Goal: Find contact information: Find contact information

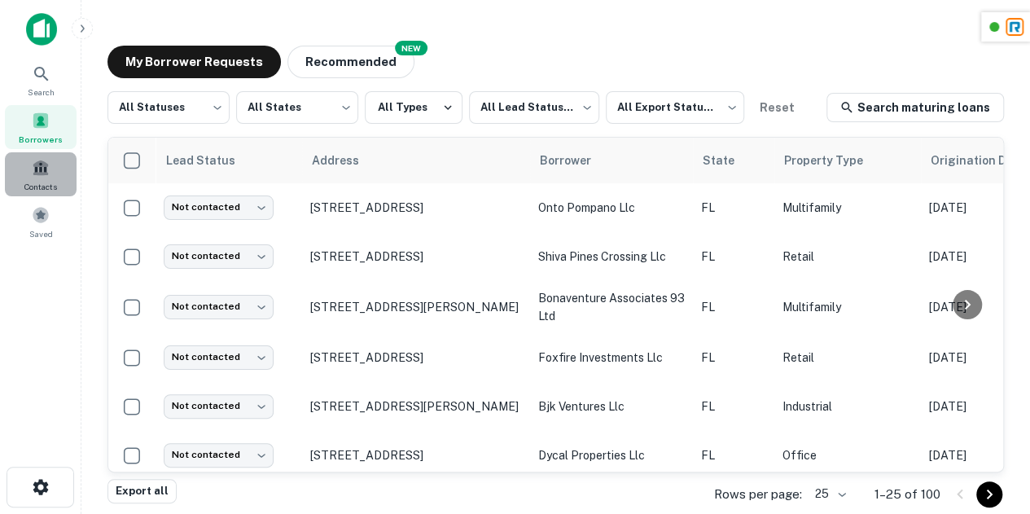
click at [29, 175] on div "Contacts" at bounding box center [41, 174] width 72 height 44
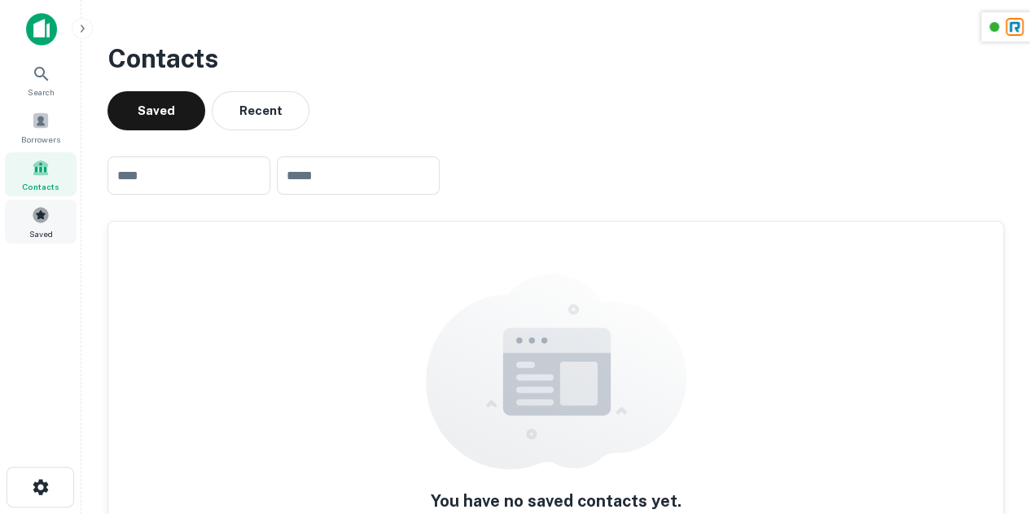
click at [46, 232] on span "Saved" at bounding box center [41, 233] width 24 height 13
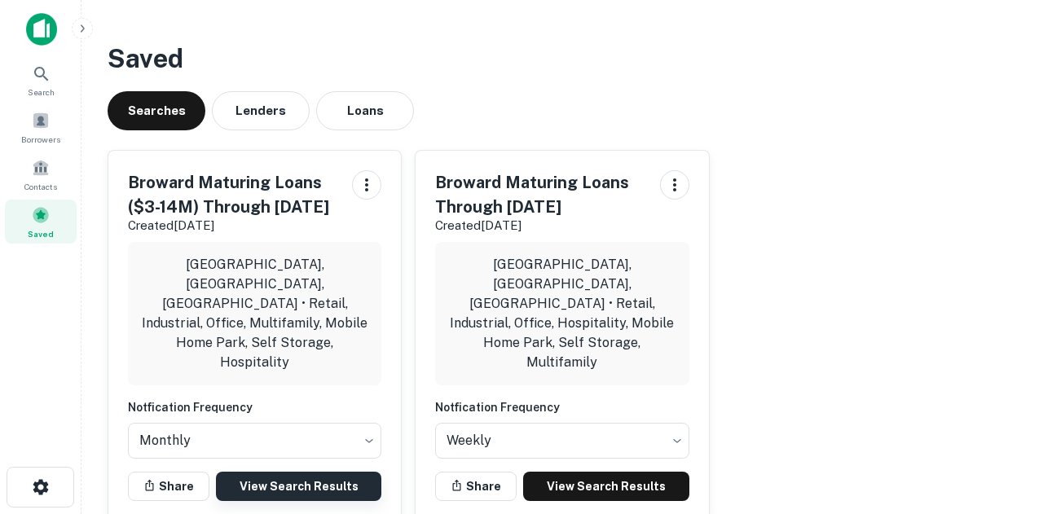
click at [300, 472] on link "View Search Results" at bounding box center [298, 486] width 165 height 29
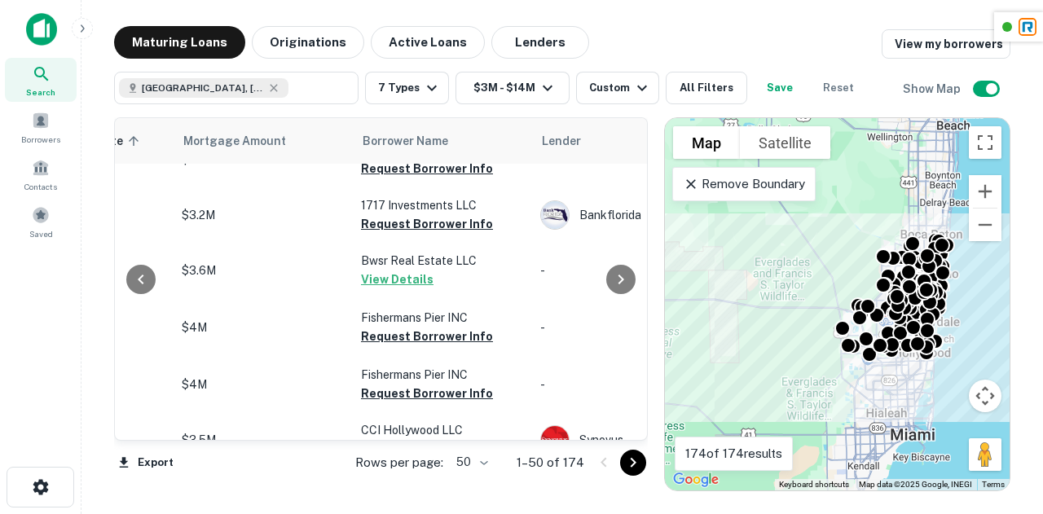
scroll to position [2607, 355]
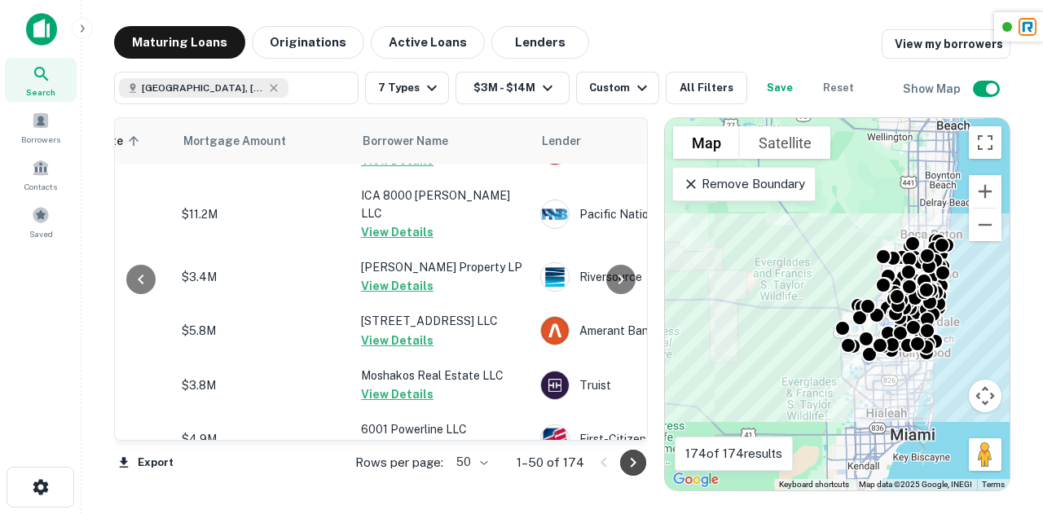
click at [639, 472] on button "Go to next page" at bounding box center [633, 463] width 26 height 26
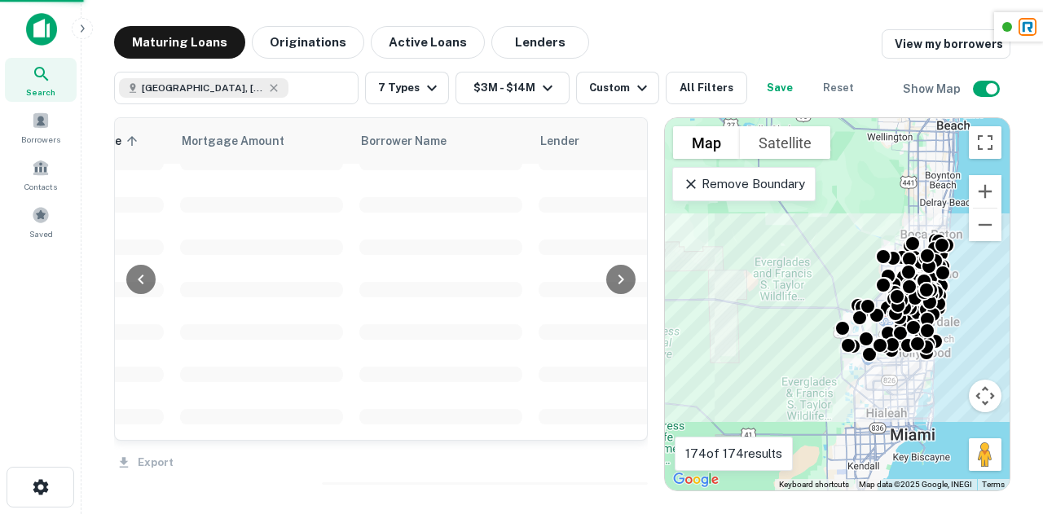
click at [629, 465] on div "Export" at bounding box center [381, 458] width 534 height 34
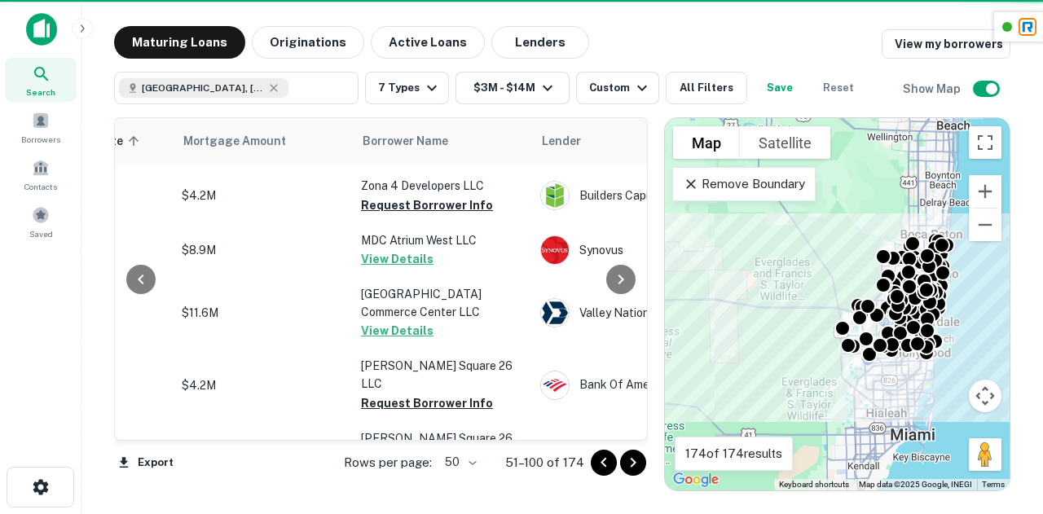
click at [630, 472] on button "Go to next page" at bounding box center [633, 463] width 26 height 26
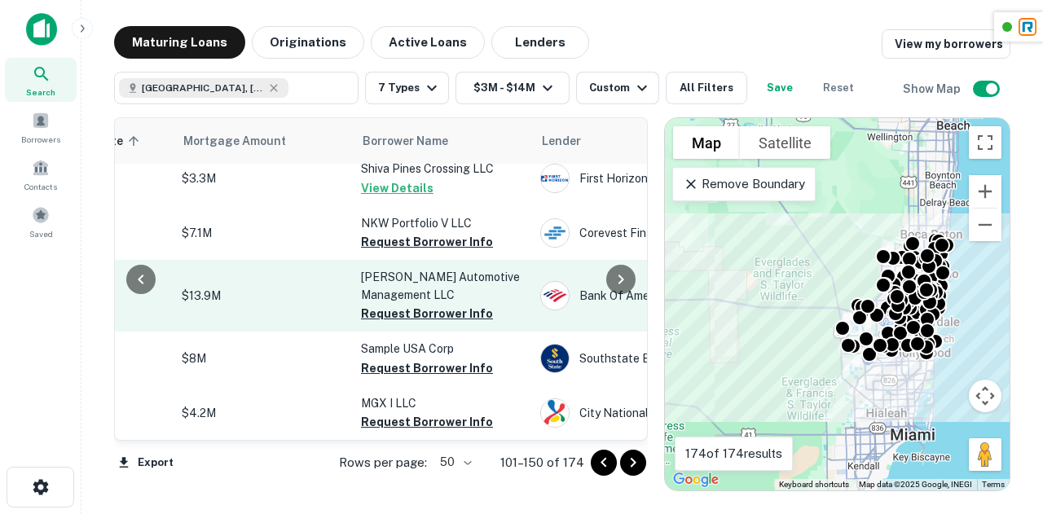
scroll to position [2638, 409]
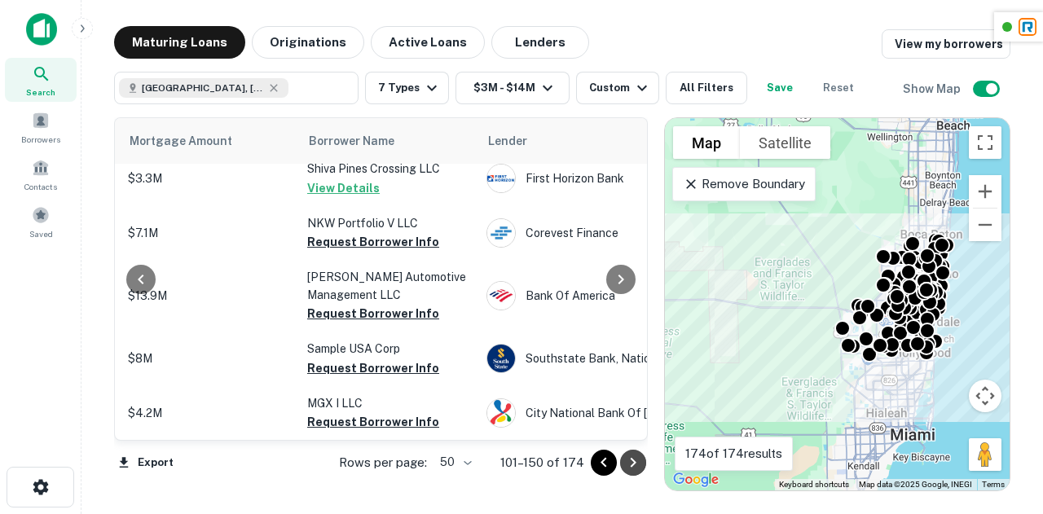
click at [632, 459] on icon "Go to next page" at bounding box center [633, 463] width 6 height 10
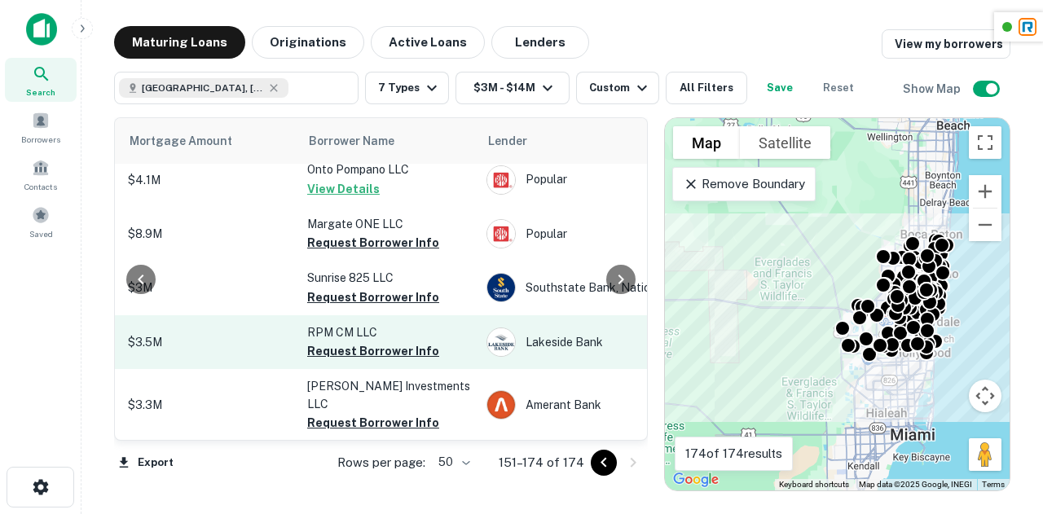
scroll to position [1155, 409]
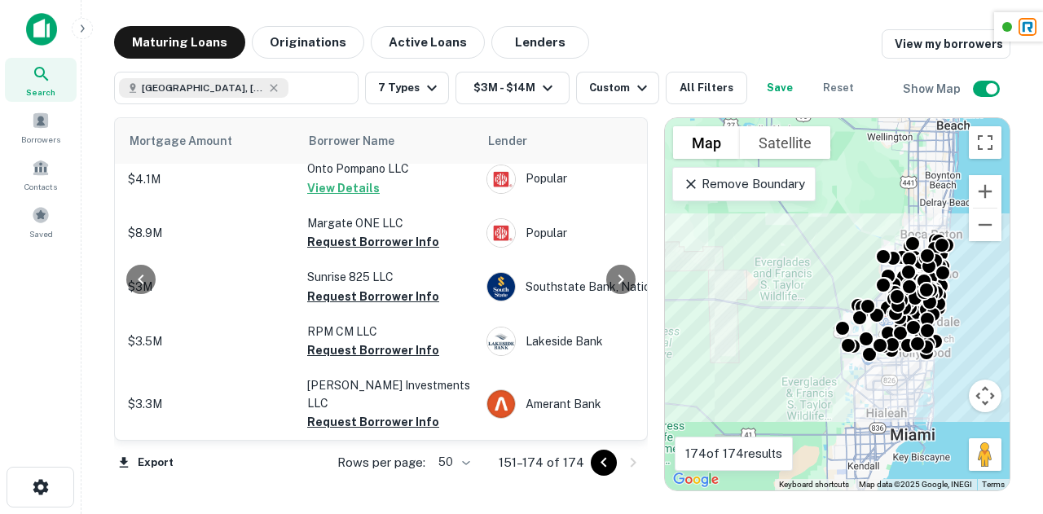
click at [608, 468] on icon "Go to previous page" at bounding box center [604, 463] width 20 height 20
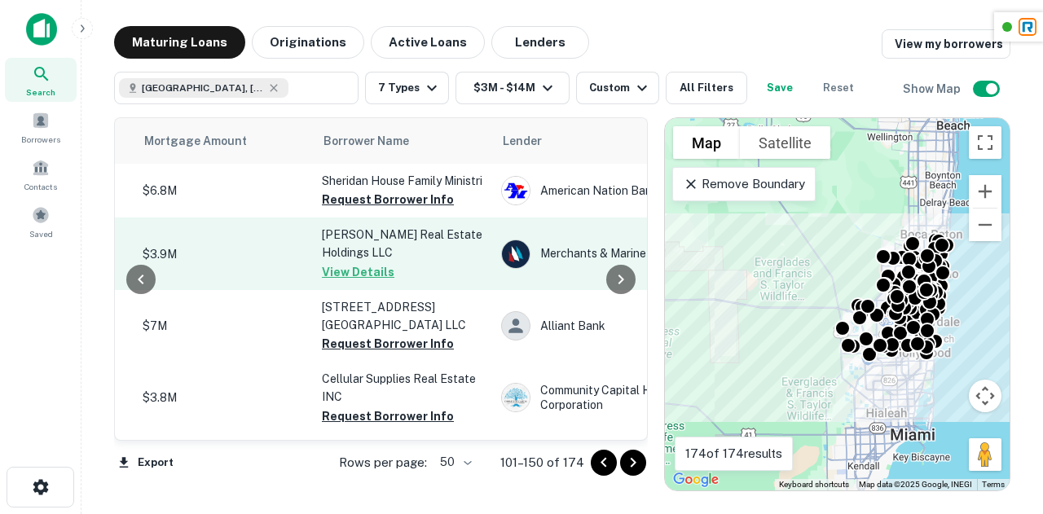
scroll to position [0, 372]
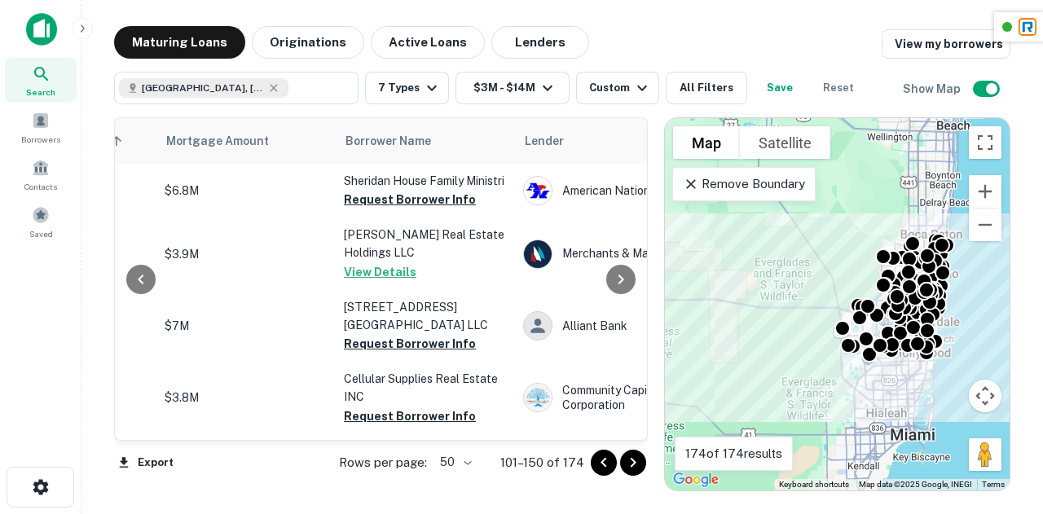
click at [604, 465] on icon "Go to previous page" at bounding box center [603, 462] width 6 height 10
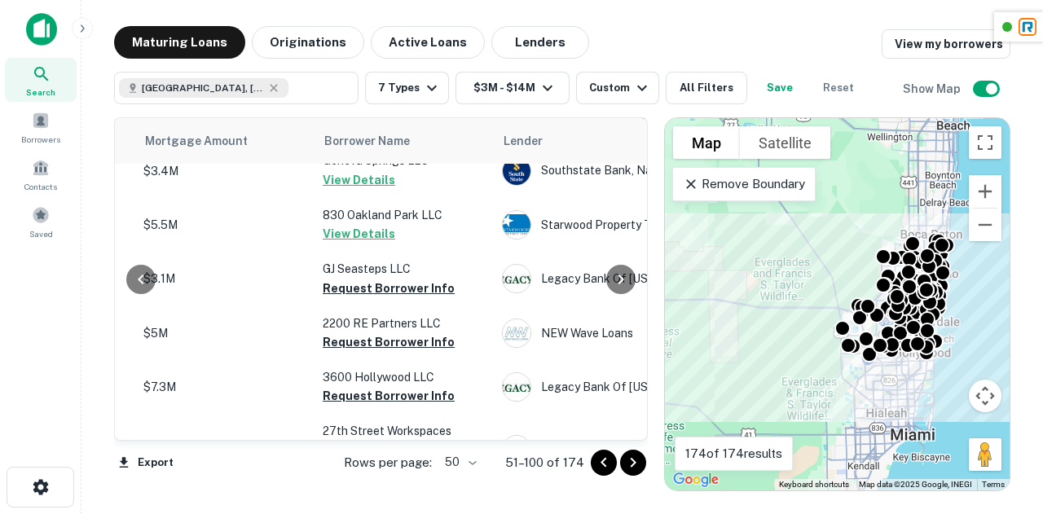
scroll to position [1916, 393]
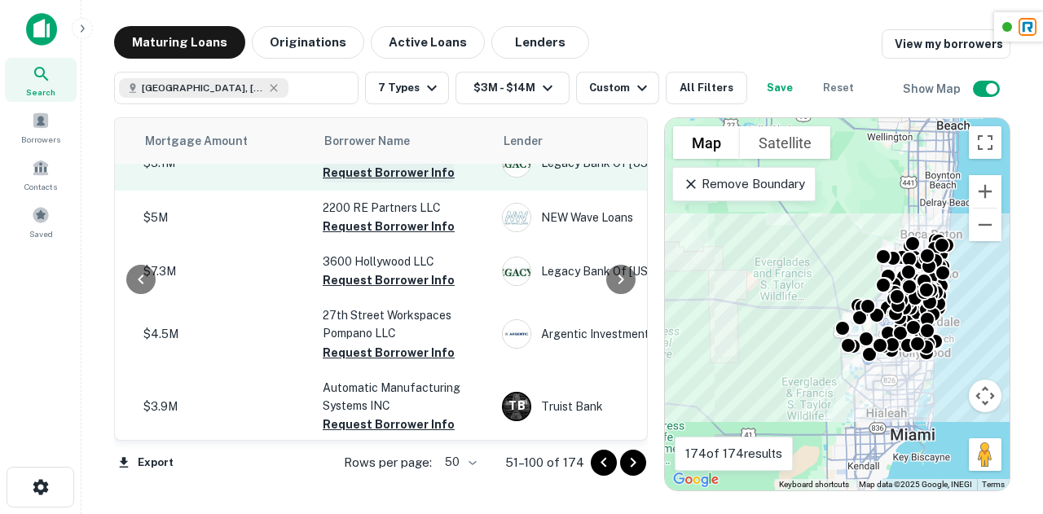
click at [395, 182] on button "Request Borrower Info" at bounding box center [389, 173] width 132 height 20
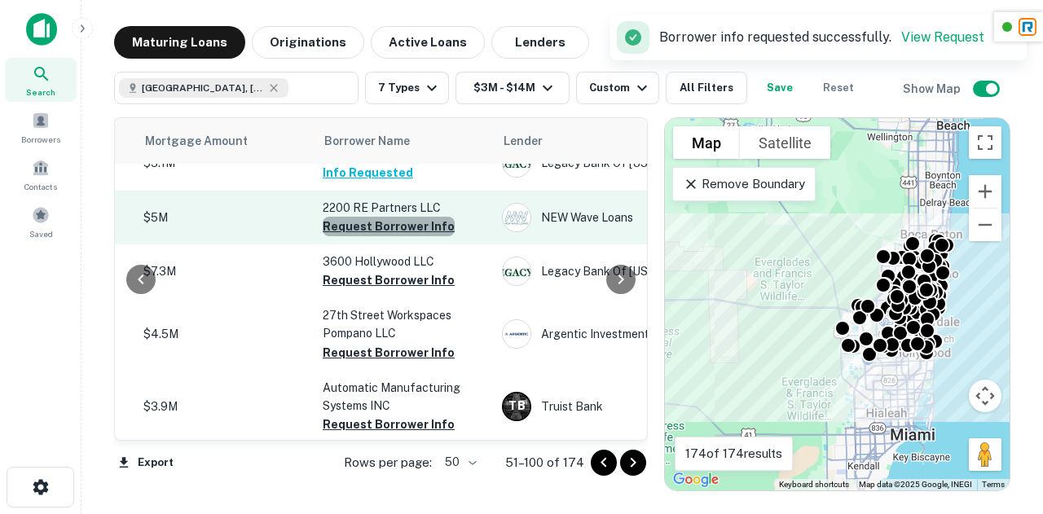
click at [399, 236] on button "Request Borrower Info" at bounding box center [389, 227] width 132 height 20
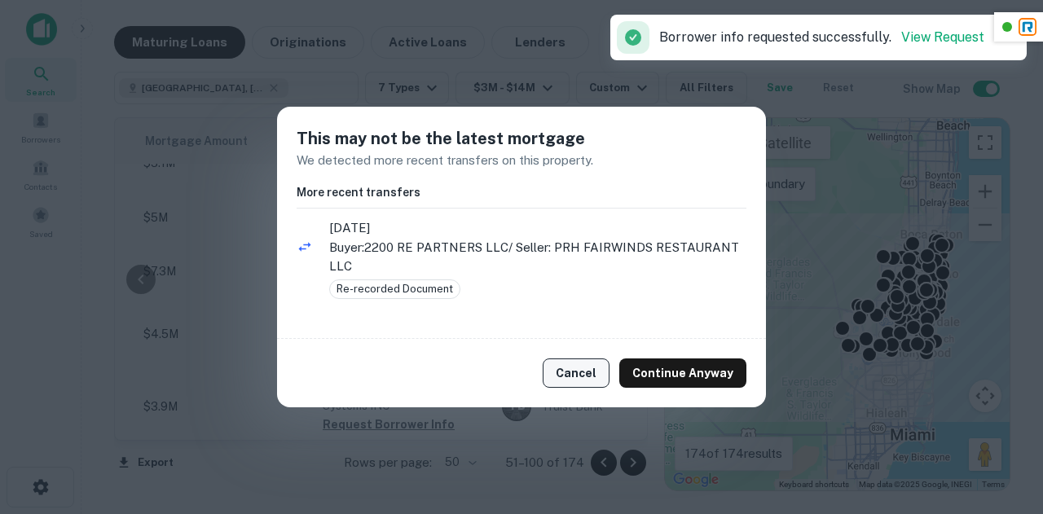
click at [595, 371] on button "Cancel" at bounding box center [576, 372] width 67 height 29
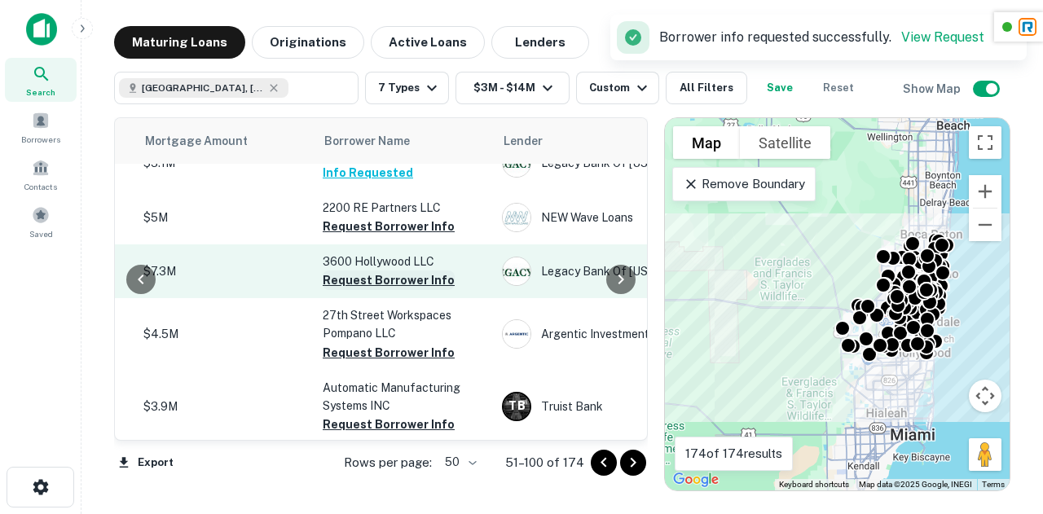
click at [370, 290] on button "Request Borrower Info" at bounding box center [389, 280] width 132 height 20
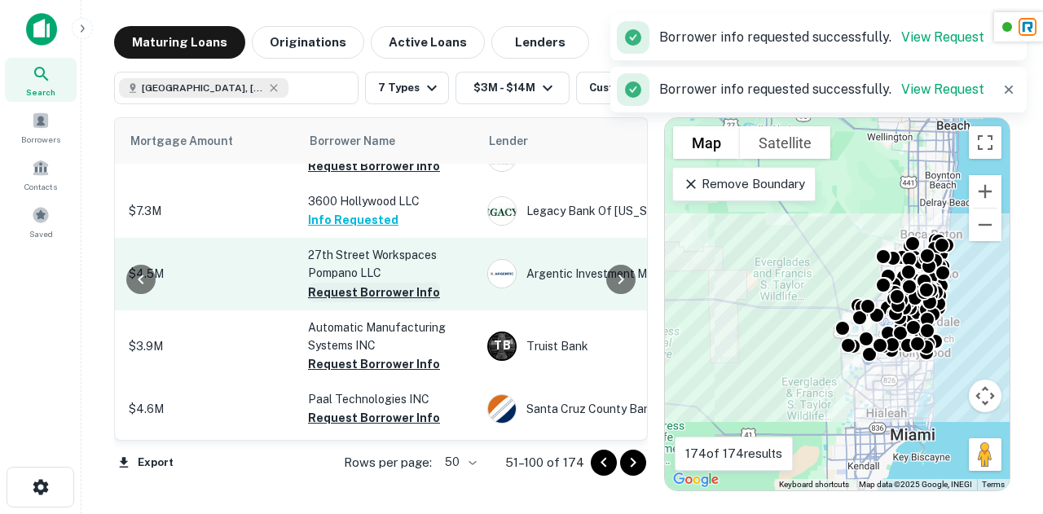
scroll to position [2014, 408]
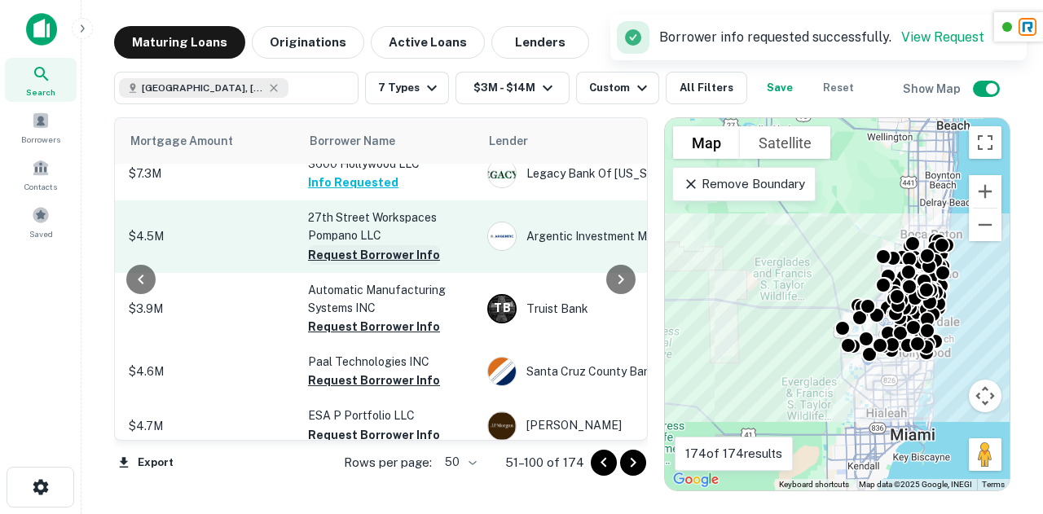
click at [368, 265] on button "Request Borrower Info" at bounding box center [374, 255] width 132 height 20
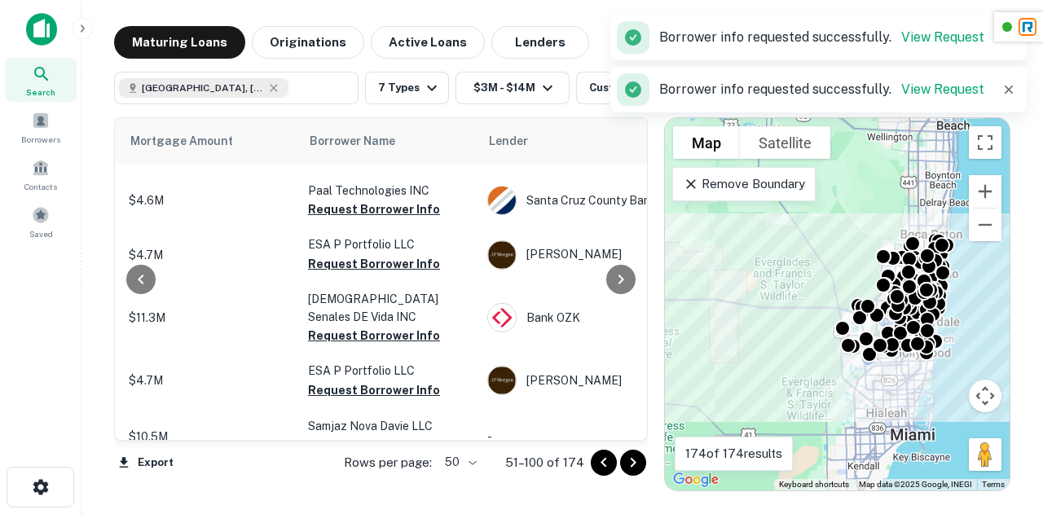
scroll to position [2191, 408]
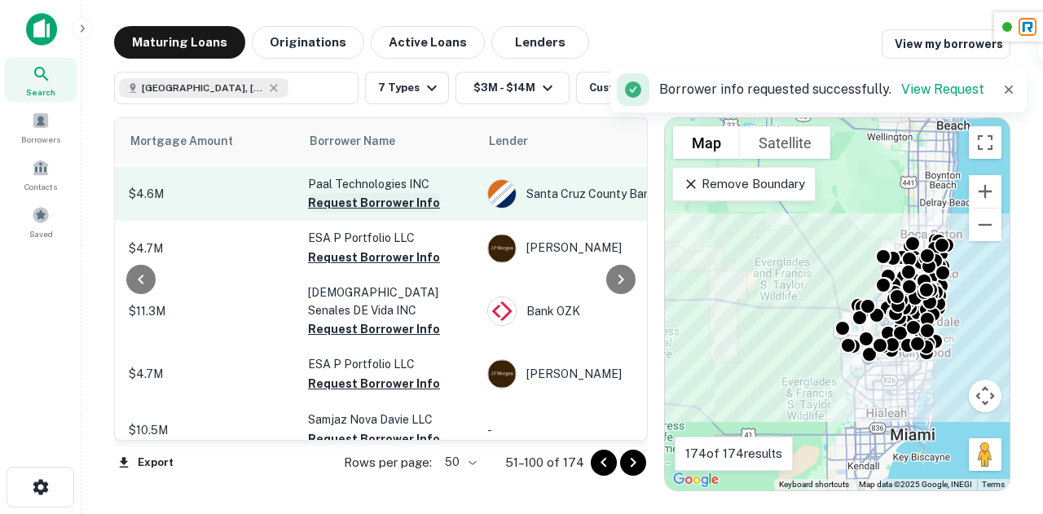
click at [365, 213] on button "Request Borrower Info" at bounding box center [374, 203] width 132 height 20
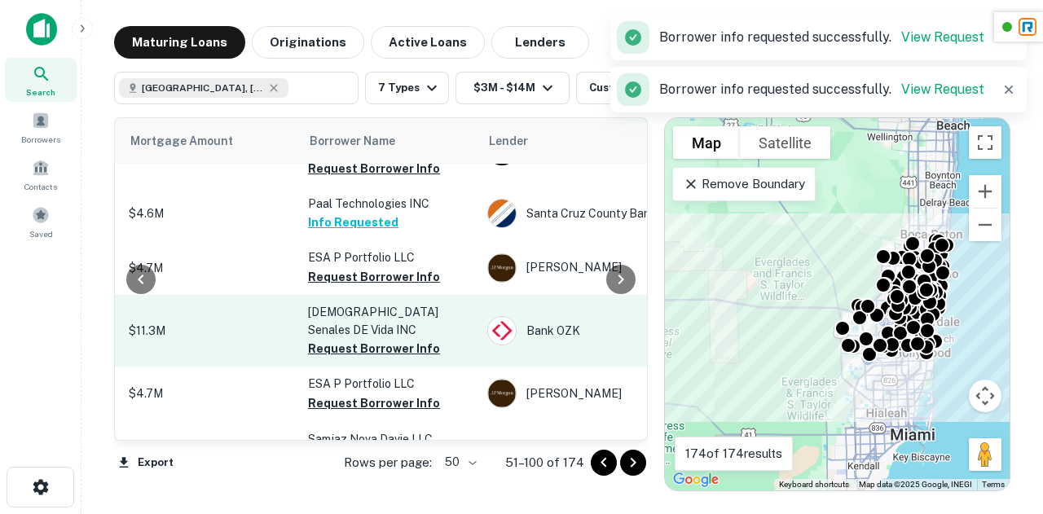
scroll to position [2186, 408]
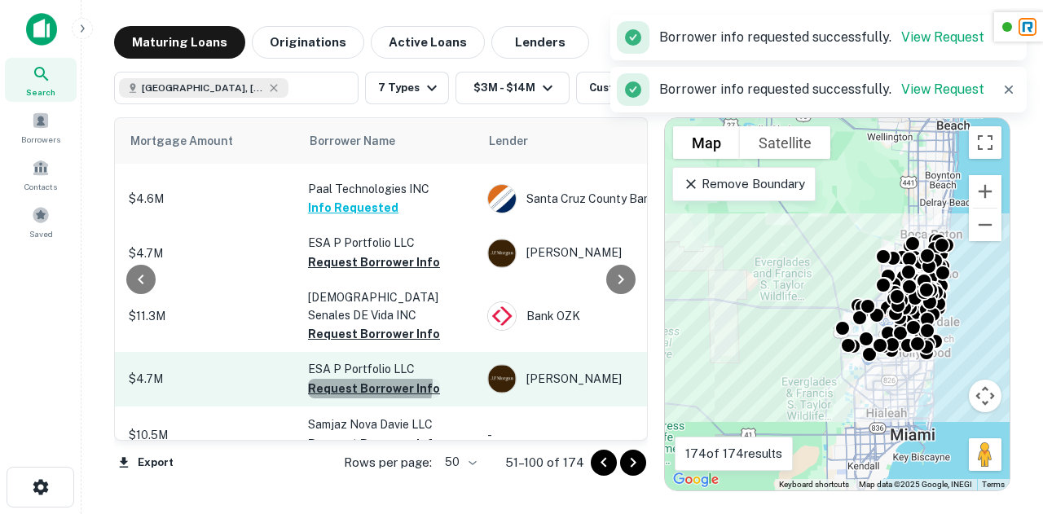
click at [367, 398] on button "Request Borrower Info" at bounding box center [374, 389] width 132 height 20
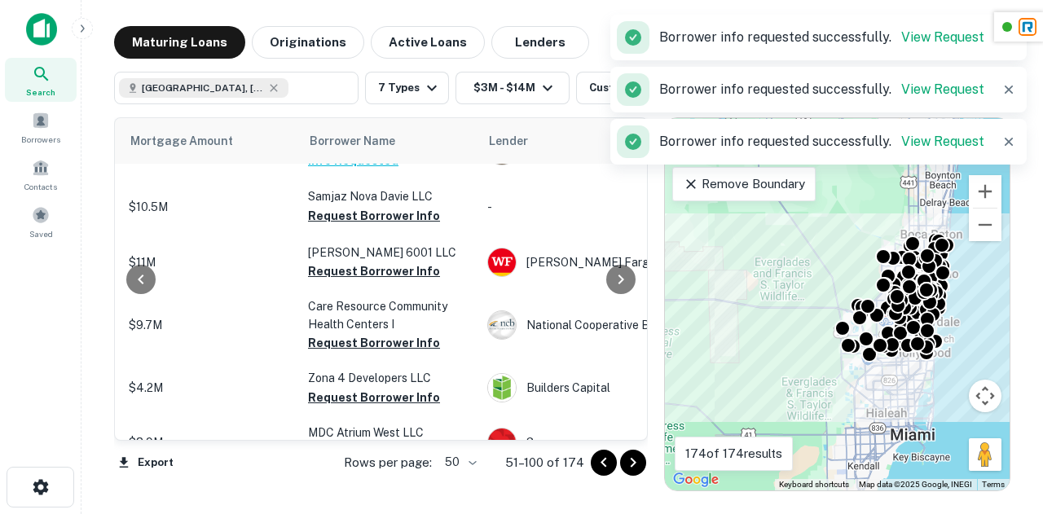
scroll to position [2416, 408]
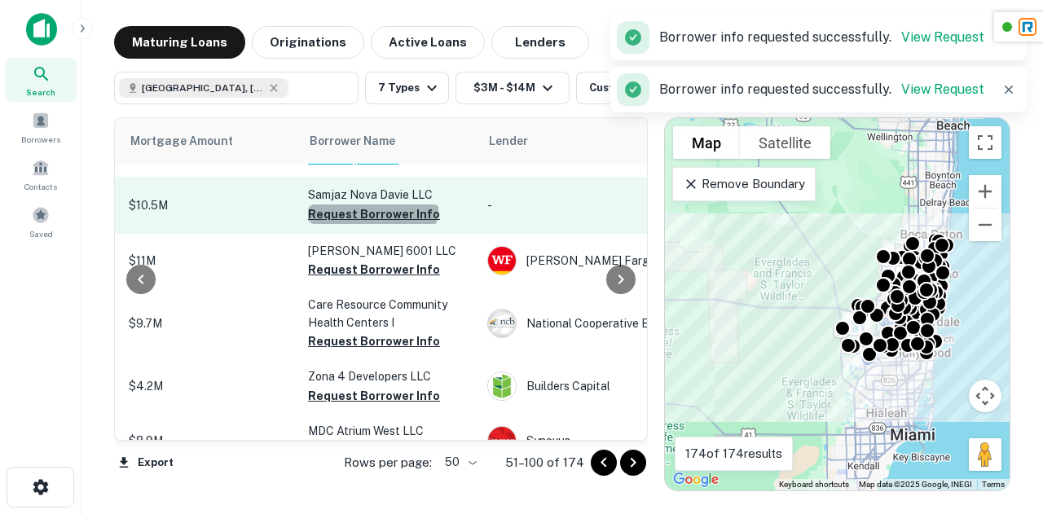
click at [371, 224] on button "Request Borrower Info" at bounding box center [374, 214] width 132 height 20
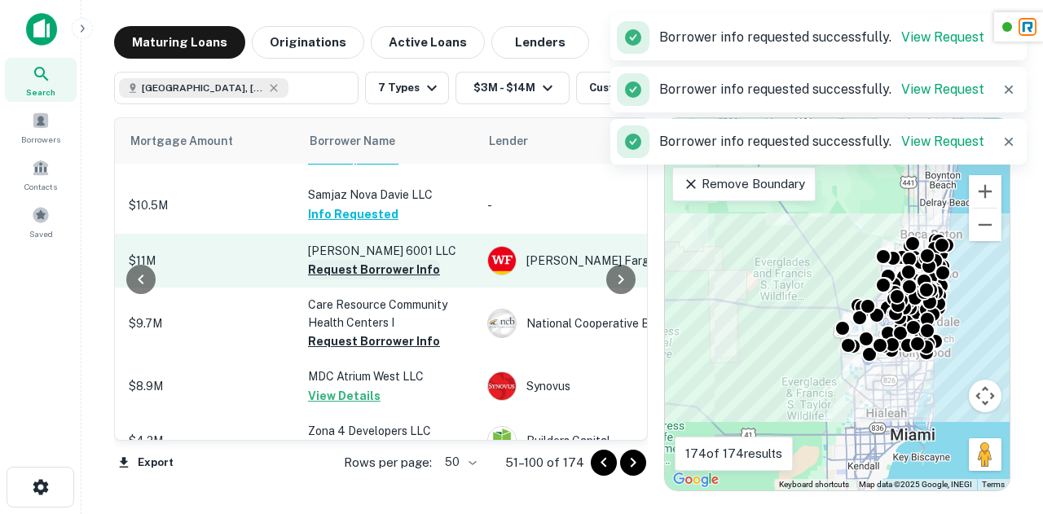
click at [366, 279] on button "Request Borrower Info" at bounding box center [374, 270] width 132 height 20
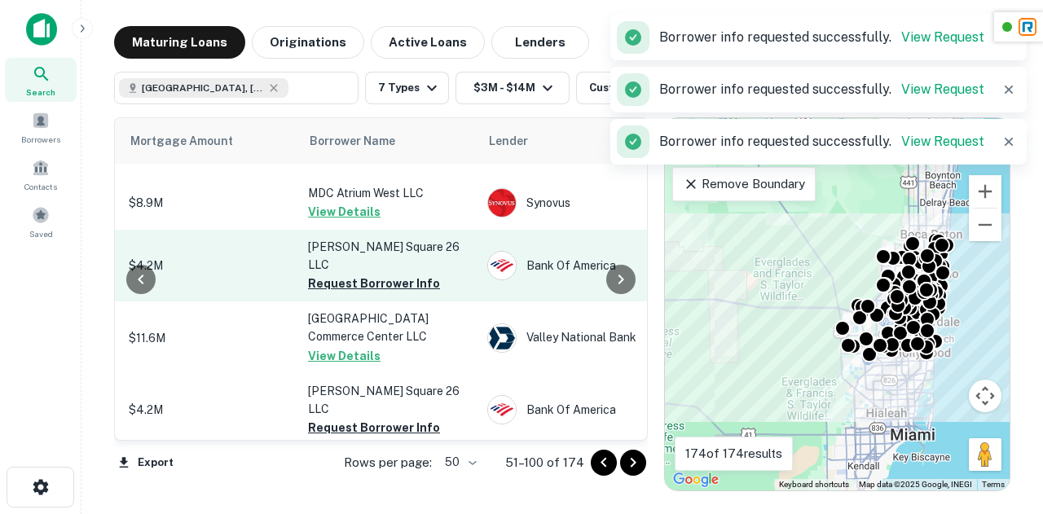
scroll to position [2708, 408]
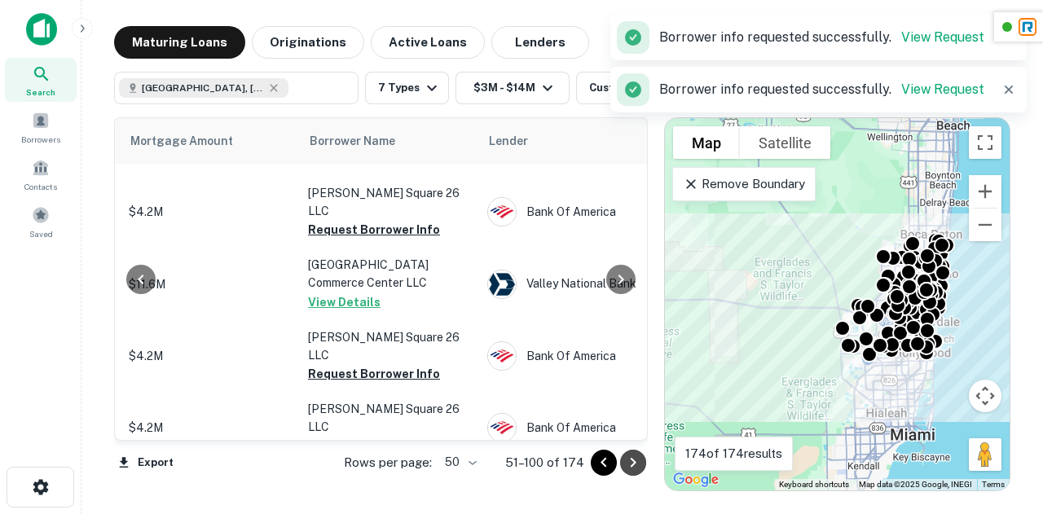
click at [623, 463] on icon "Go to next page" at bounding box center [633, 463] width 20 height 20
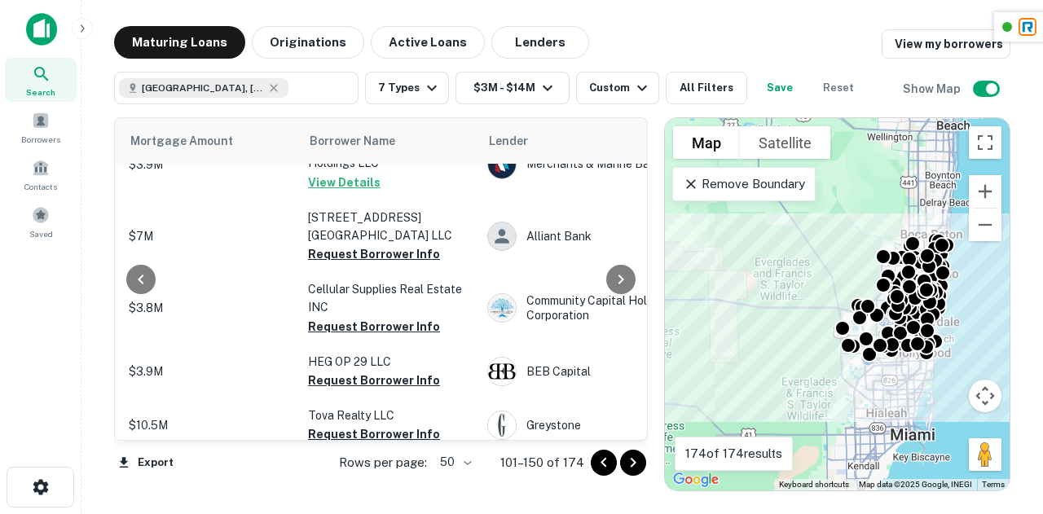
scroll to position [90, 408]
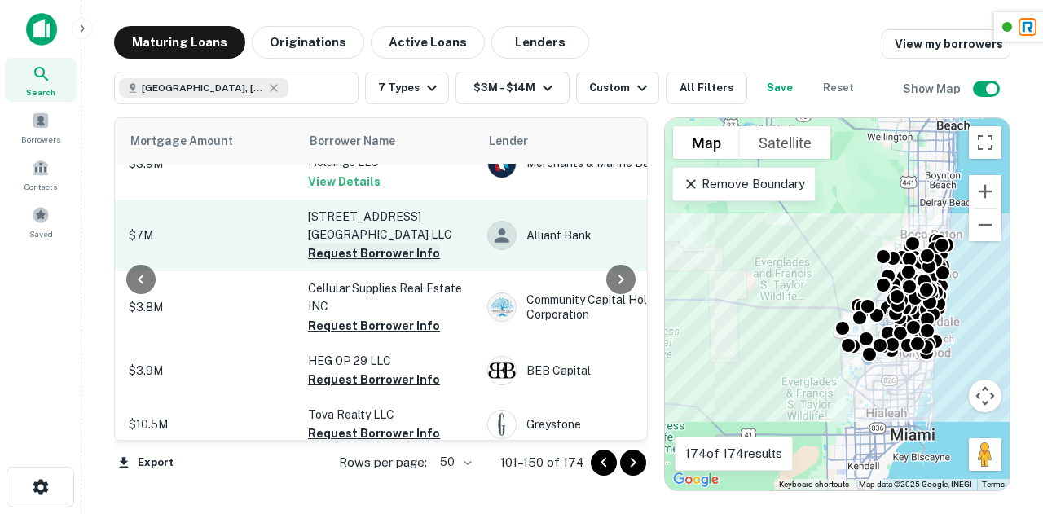
click at [395, 258] on button "Request Borrower Info" at bounding box center [374, 254] width 132 height 20
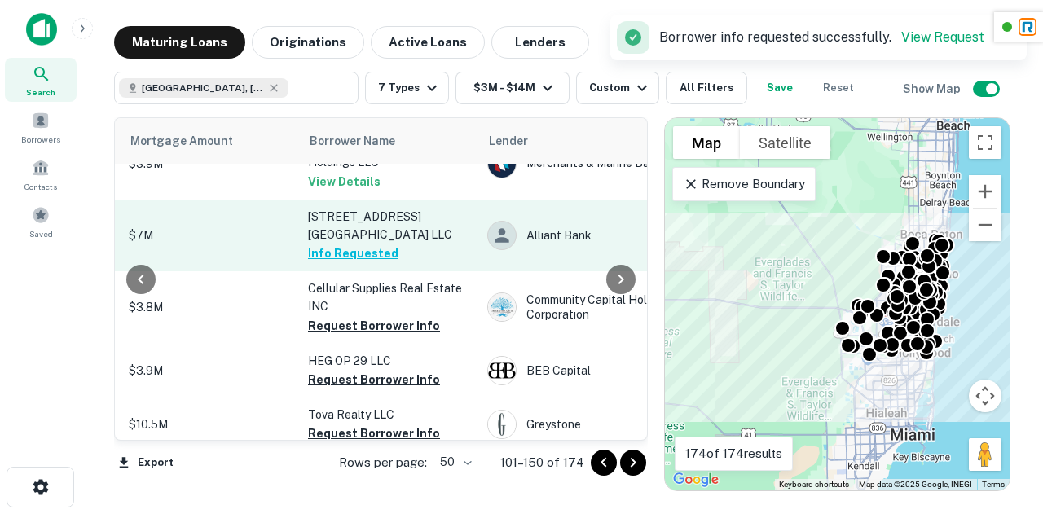
scroll to position [166, 408]
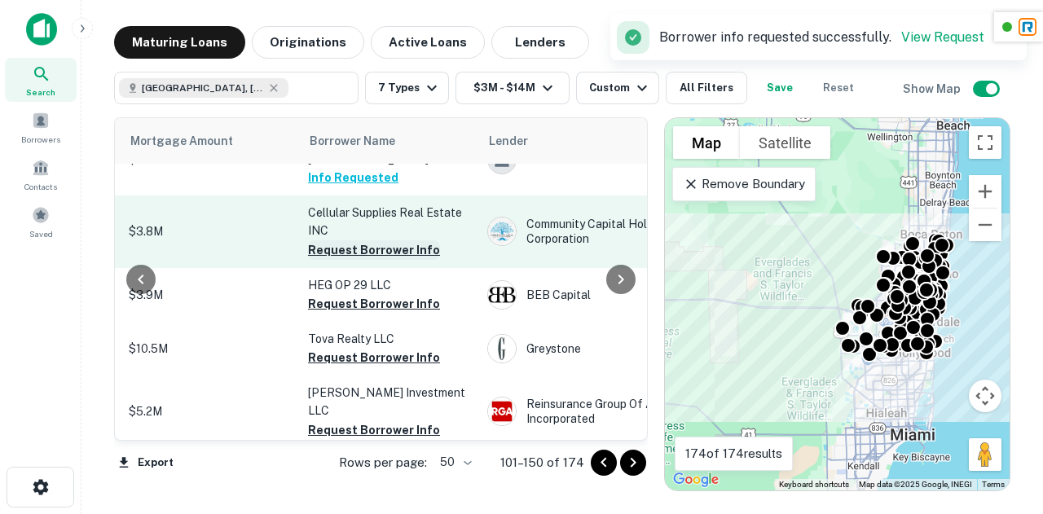
click at [406, 244] on button "Request Borrower Info" at bounding box center [374, 250] width 132 height 20
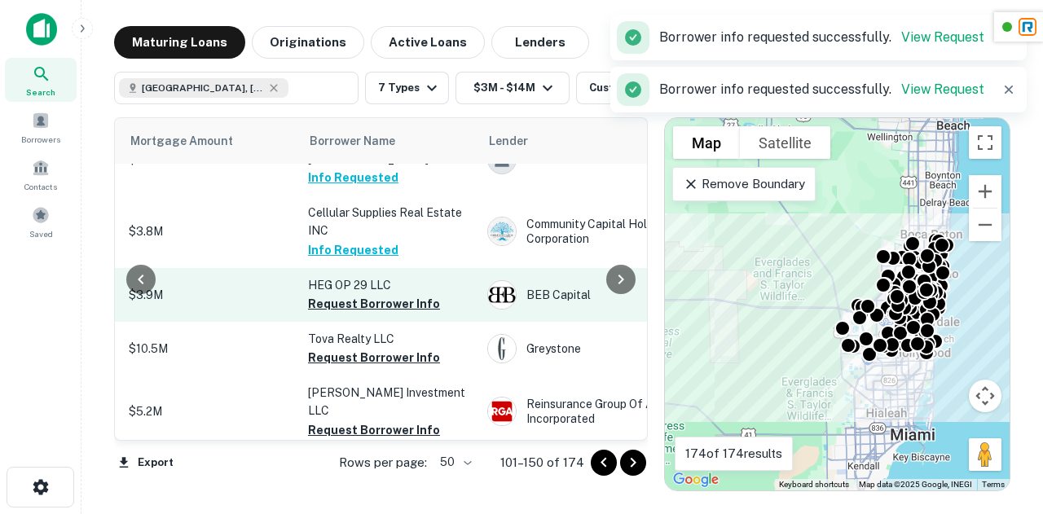
scroll to position [239, 408]
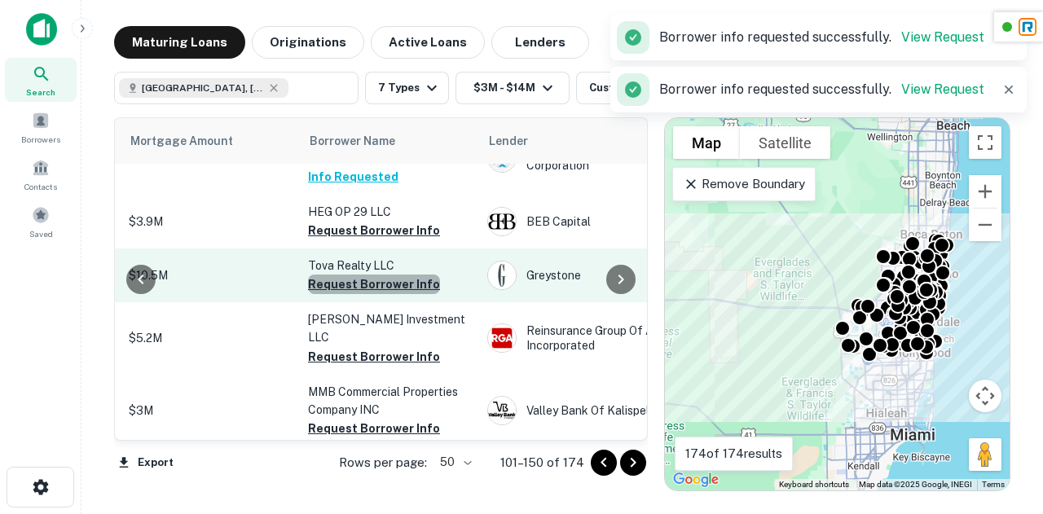
click at [389, 288] on button "Request Borrower Info" at bounding box center [374, 285] width 132 height 20
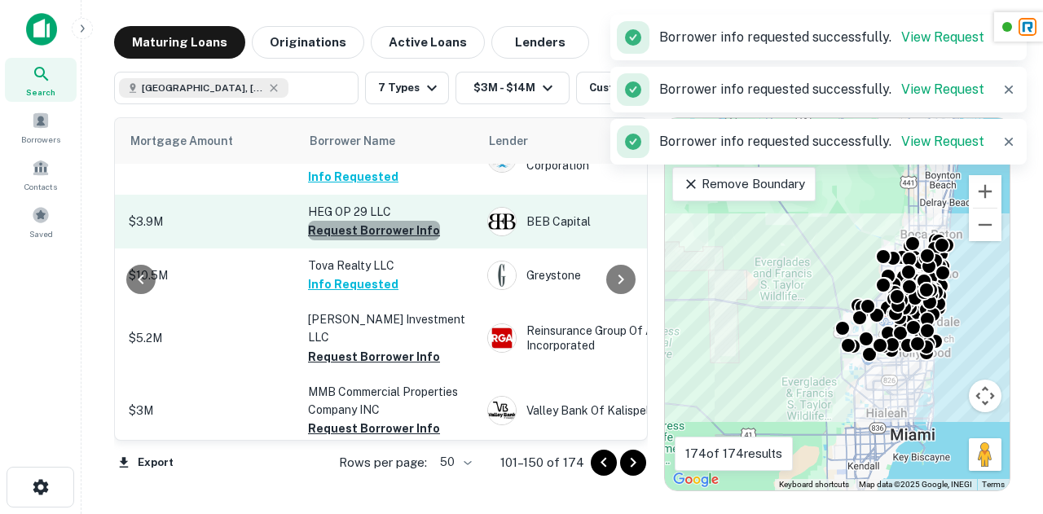
click at [376, 225] on button "Request Borrower Info" at bounding box center [374, 231] width 132 height 20
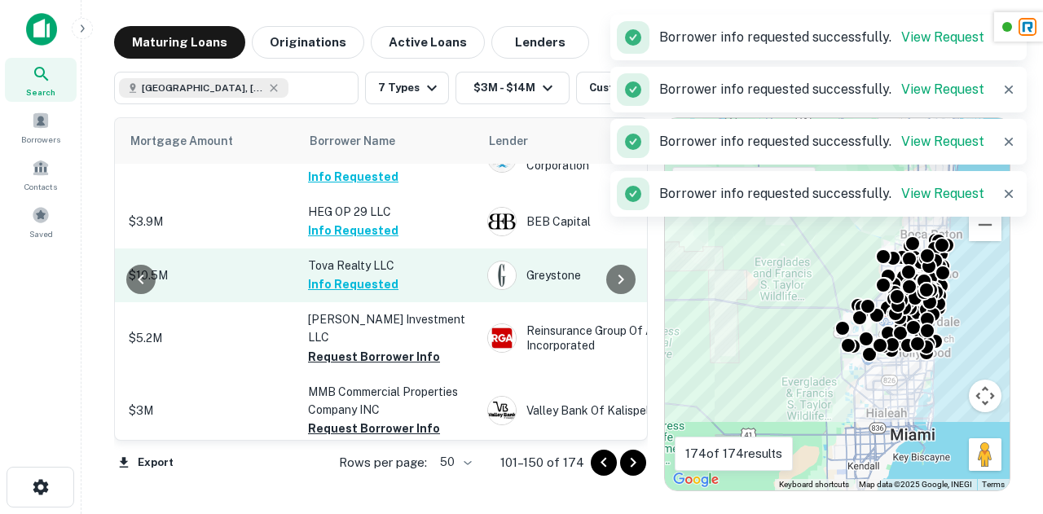
scroll to position [301, 408]
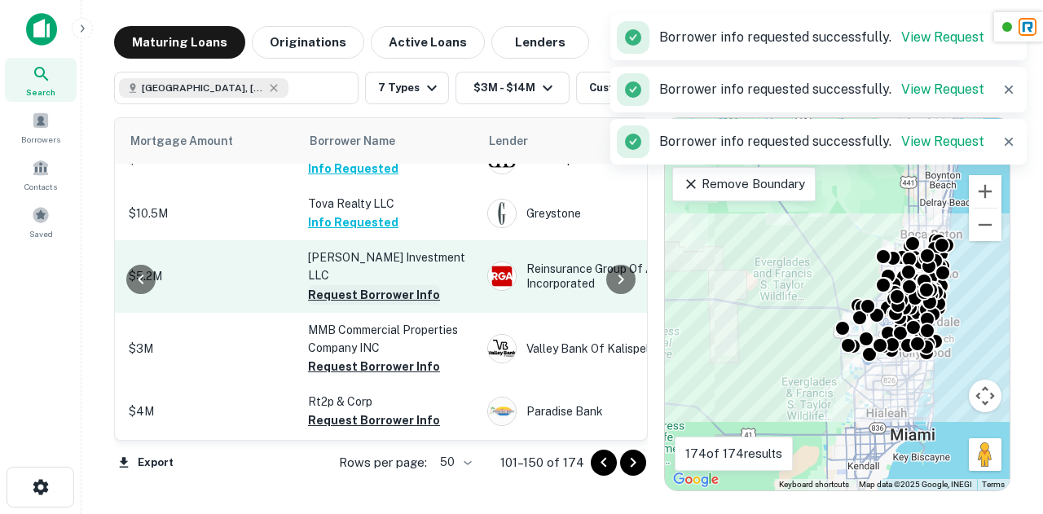
click at [396, 285] on button "Request Borrower Info" at bounding box center [374, 295] width 132 height 20
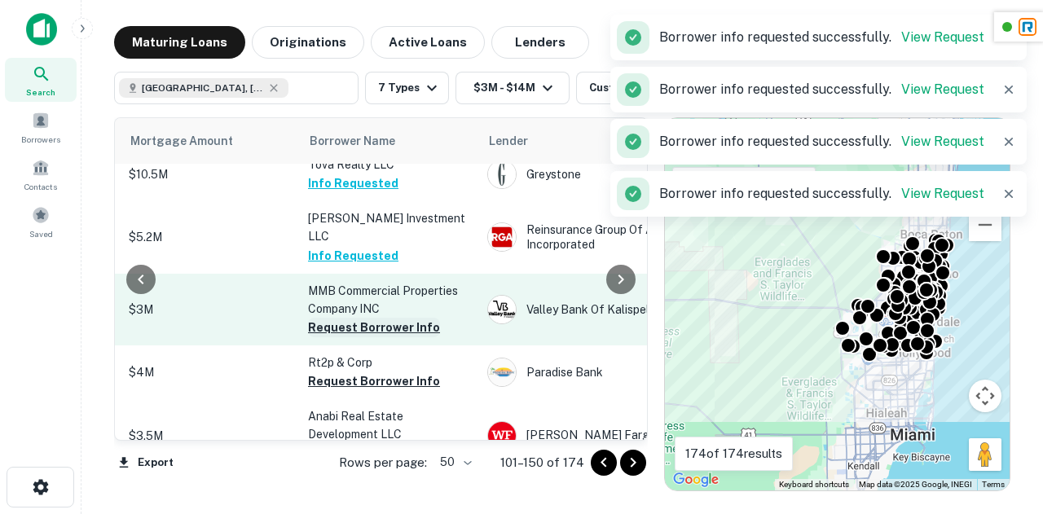
click at [401, 323] on button "Request Borrower Info" at bounding box center [374, 328] width 132 height 20
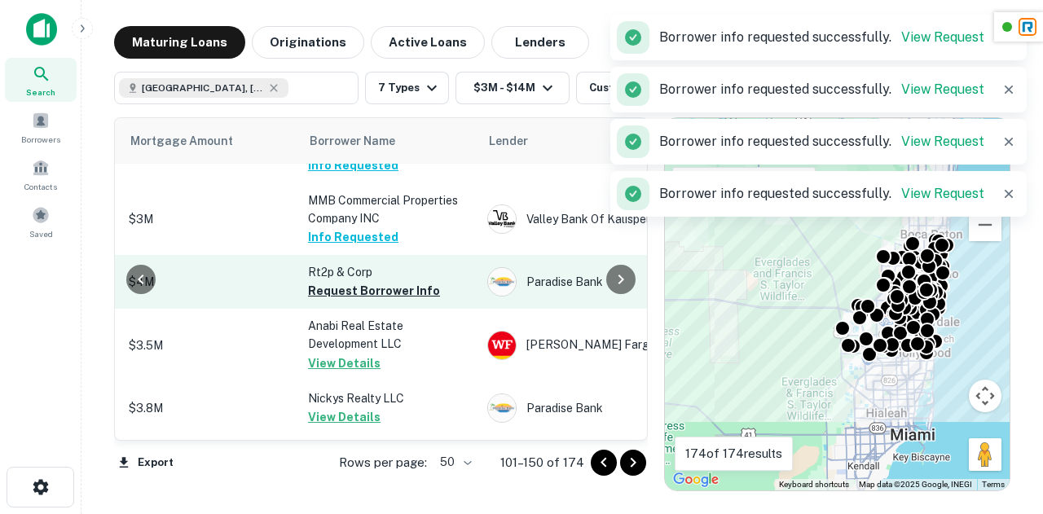
scroll to position [432, 408]
click at [391, 281] on button "Request Borrower Info" at bounding box center [374, 290] width 132 height 20
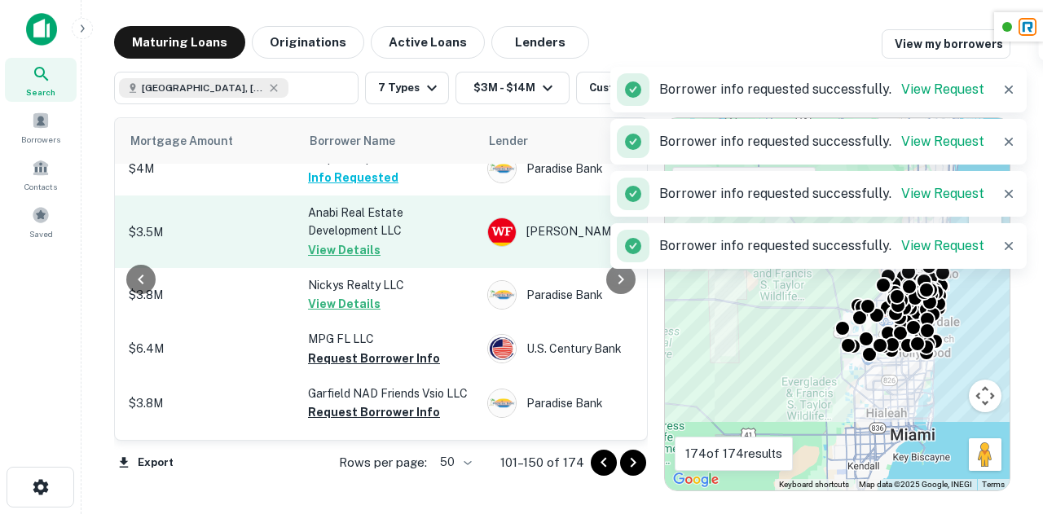
scroll to position [679, 406]
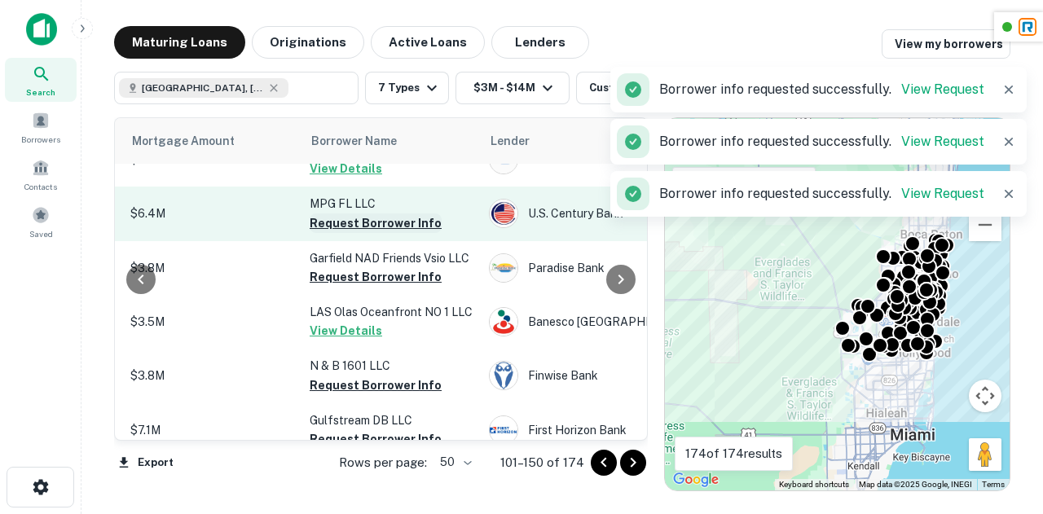
click at [381, 222] on button "Request Borrower Info" at bounding box center [376, 223] width 132 height 20
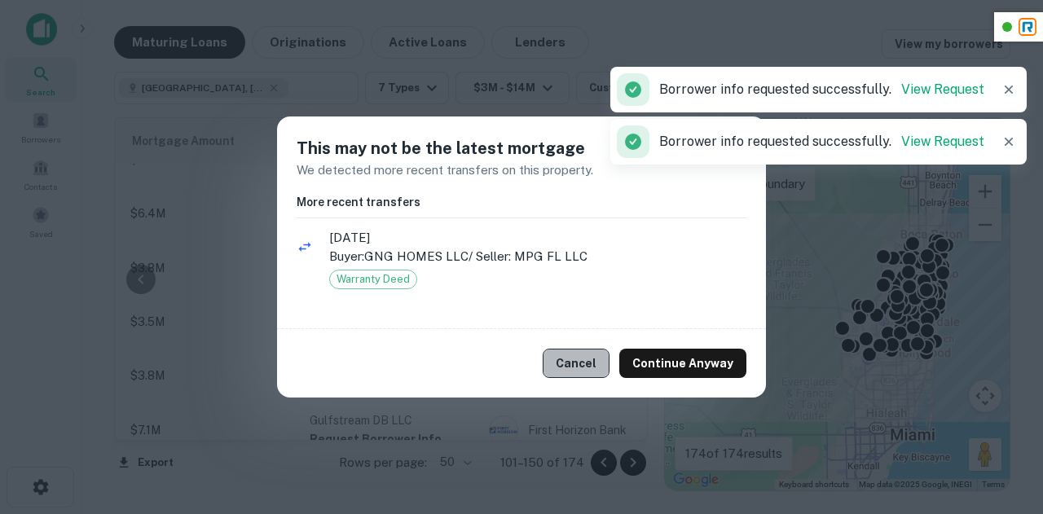
click at [589, 364] on button "Cancel" at bounding box center [576, 363] width 67 height 29
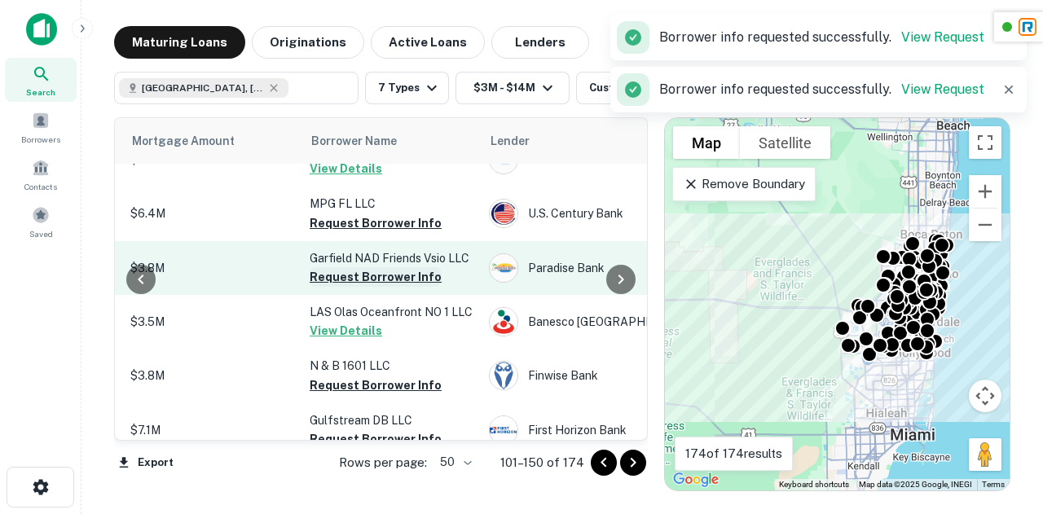
click at [392, 271] on button "Request Borrower Info" at bounding box center [376, 277] width 132 height 20
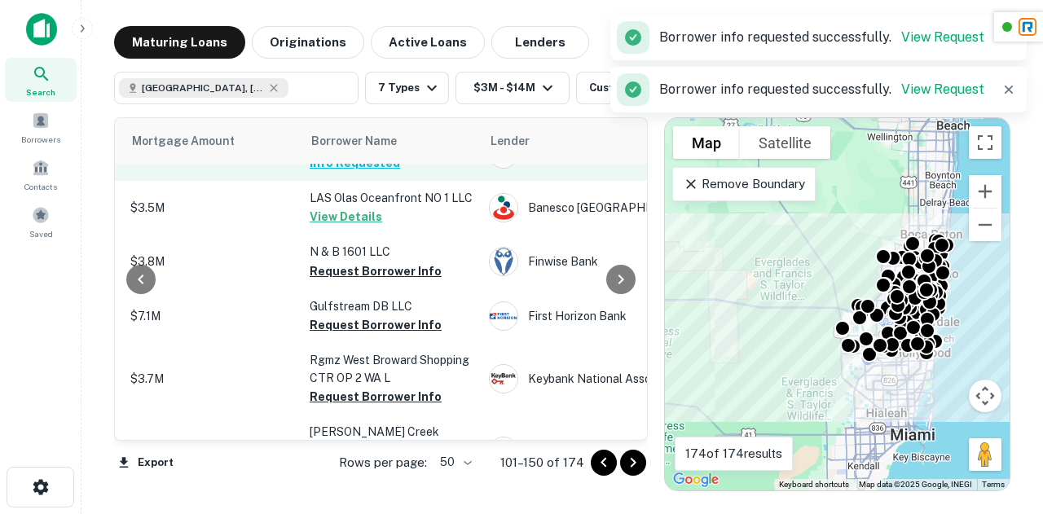
scroll to position [826, 406]
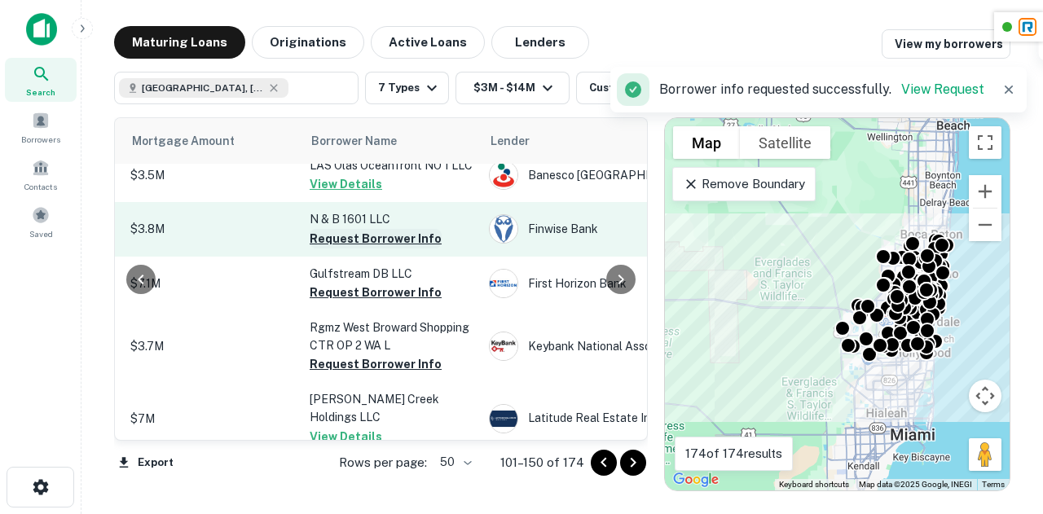
click at [391, 241] on button "Request Borrower Info" at bounding box center [376, 239] width 132 height 20
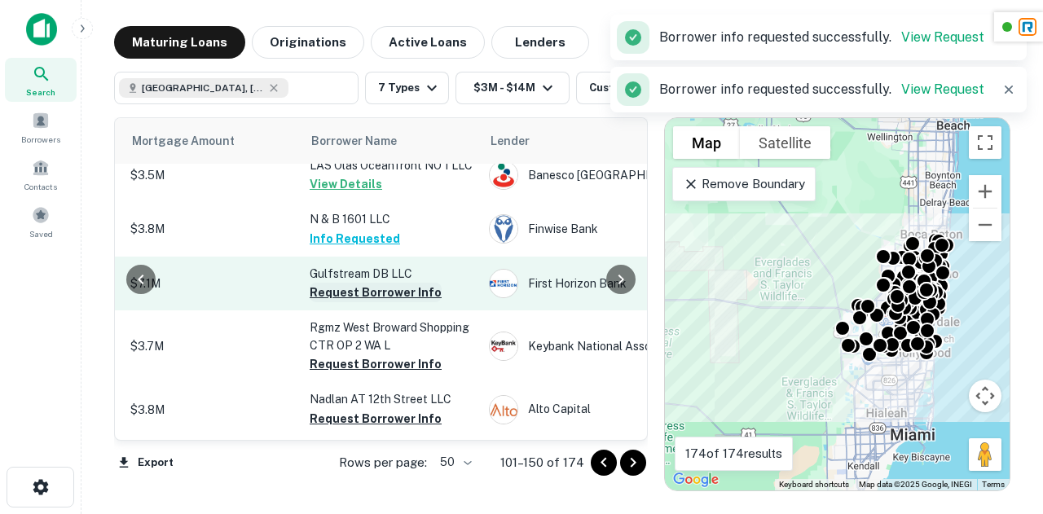
click at [384, 294] on button "Request Borrower Info" at bounding box center [376, 293] width 132 height 20
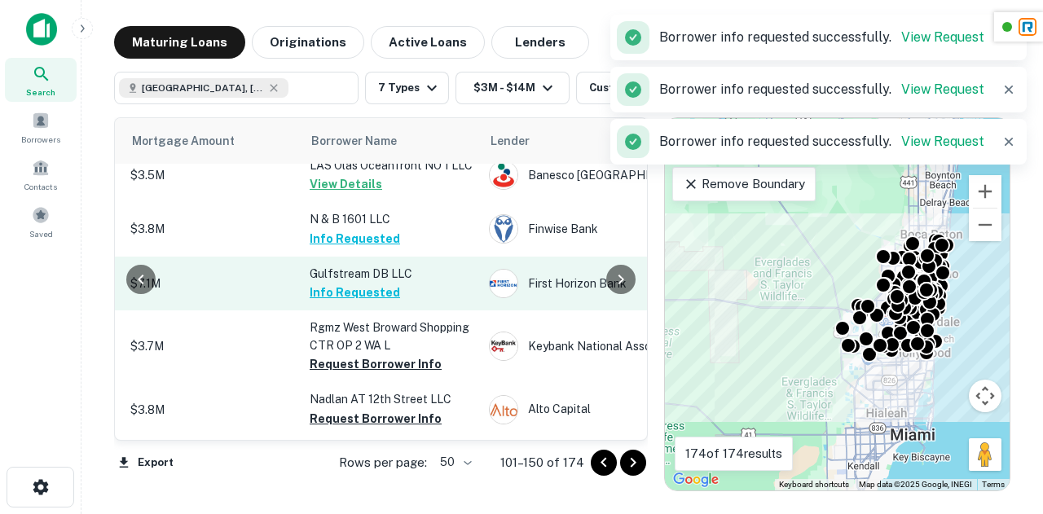
scroll to position [916, 406]
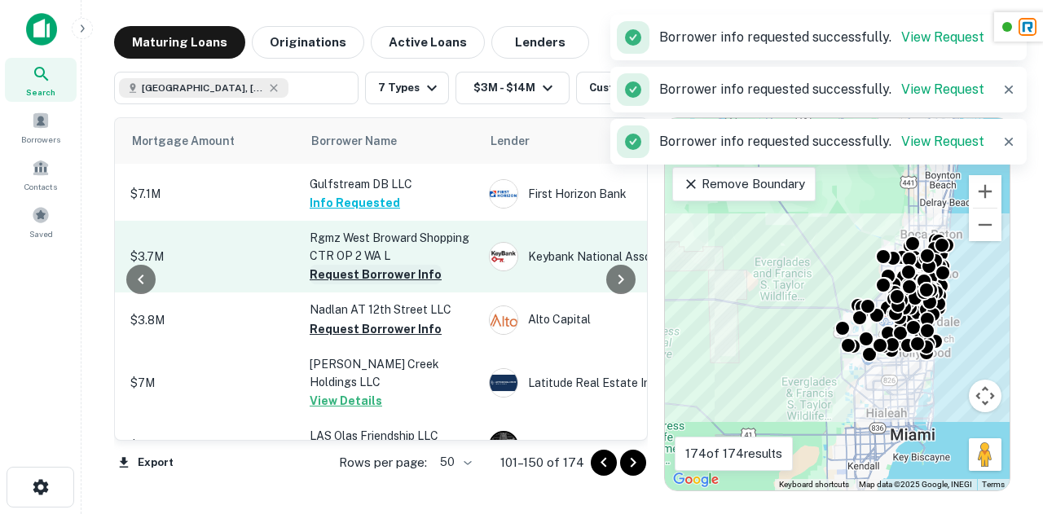
click at [384, 273] on button "Request Borrower Info" at bounding box center [376, 275] width 132 height 20
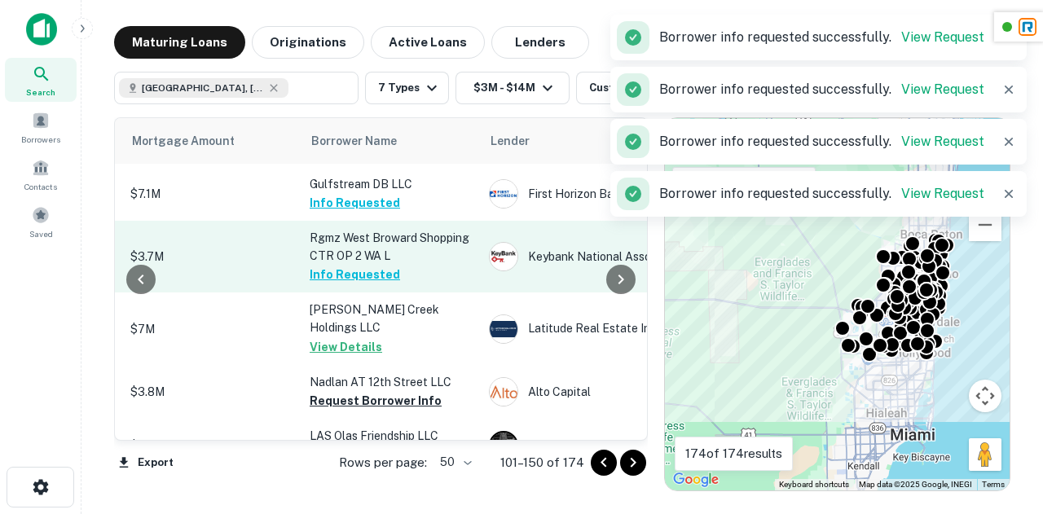
scroll to position [970, 406]
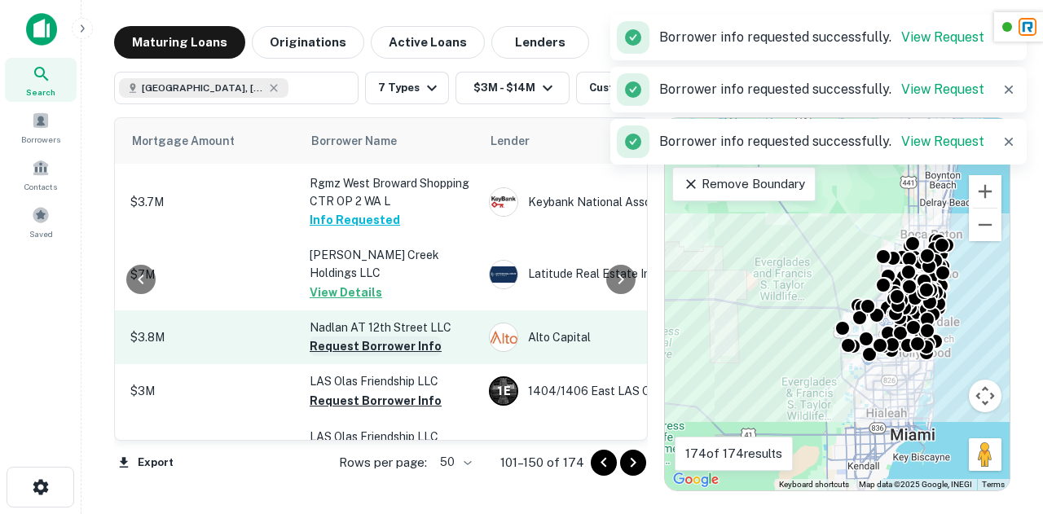
click at [386, 336] on button "Request Borrower Info" at bounding box center [376, 346] width 132 height 20
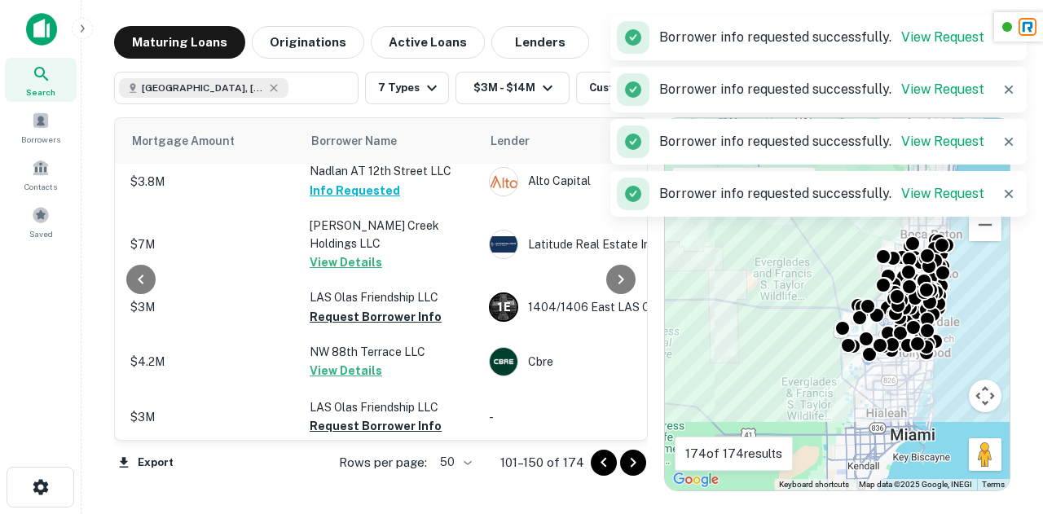
scroll to position [1092, 406]
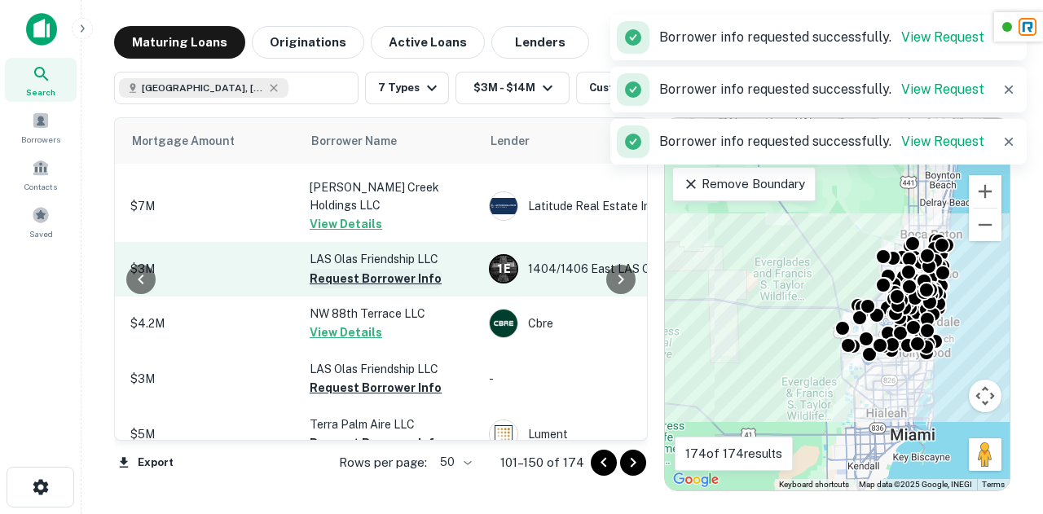
click at [388, 269] on button "Request Borrower Info" at bounding box center [376, 279] width 132 height 20
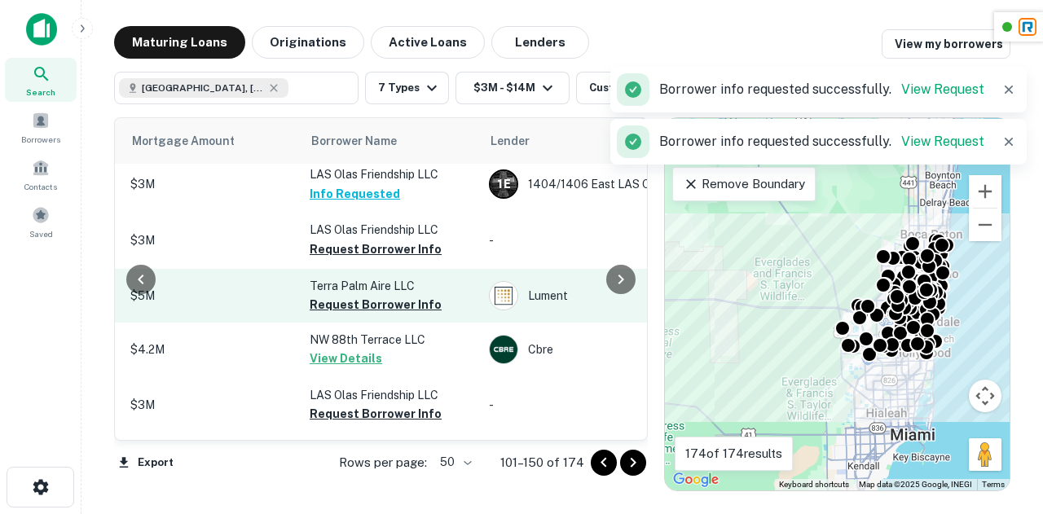
scroll to position [1175, 406]
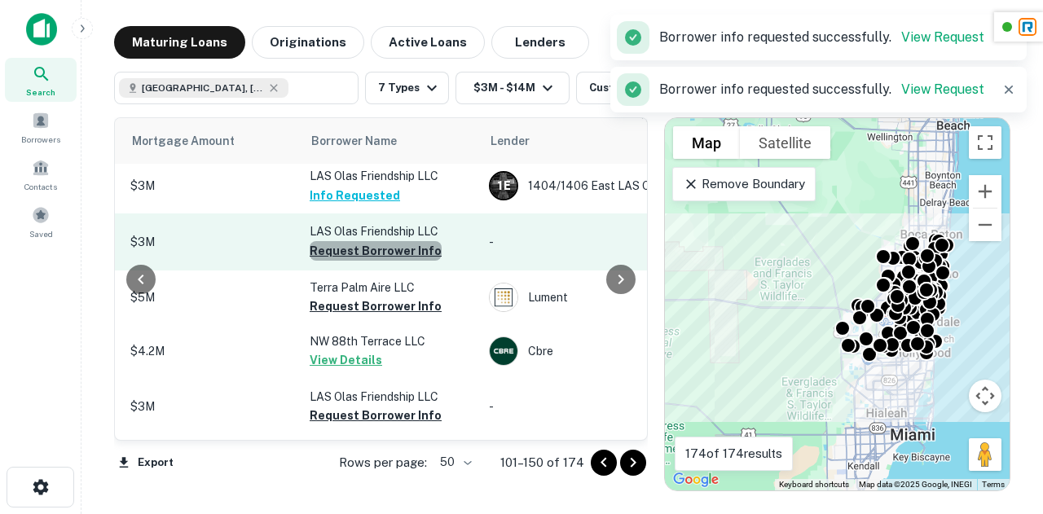
click at [376, 241] on button "Request Borrower Info" at bounding box center [376, 251] width 132 height 20
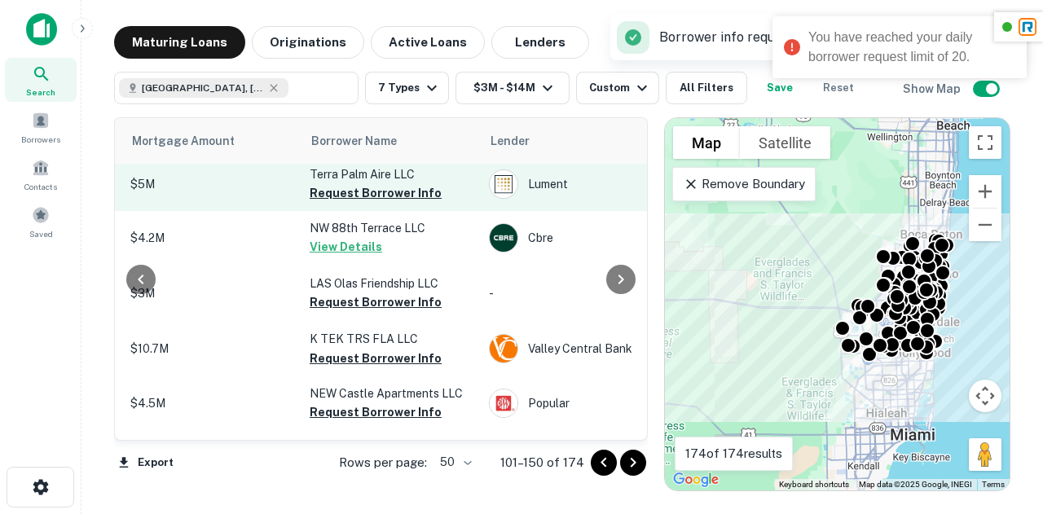
scroll to position [1288, 406]
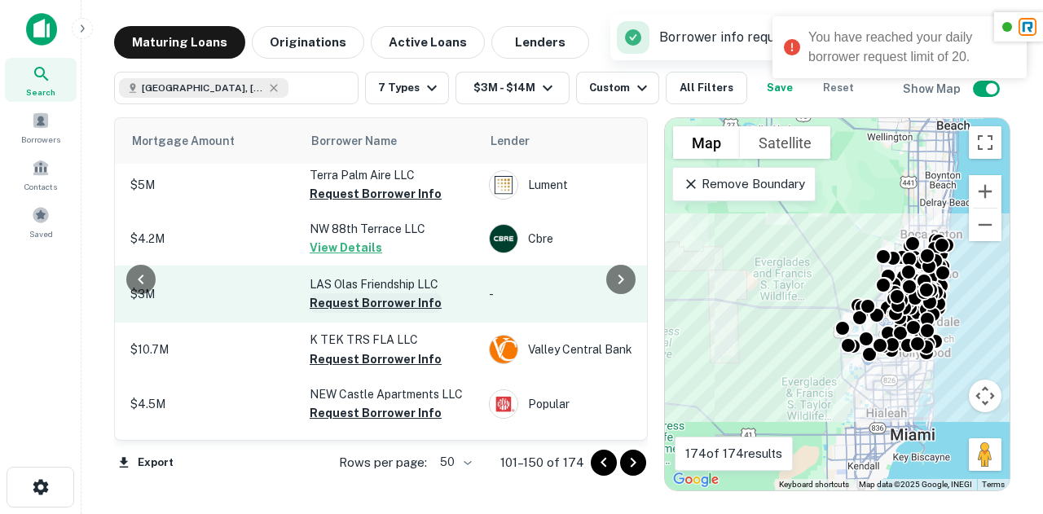
click at [391, 293] on button "Request Borrower Info" at bounding box center [376, 303] width 132 height 20
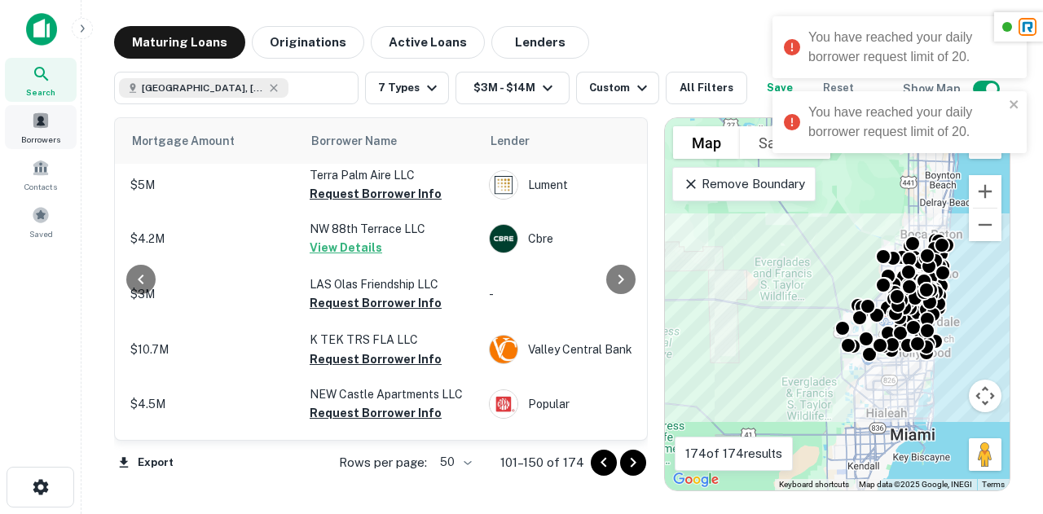
click at [39, 120] on span at bounding box center [41, 121] width 18 height 18
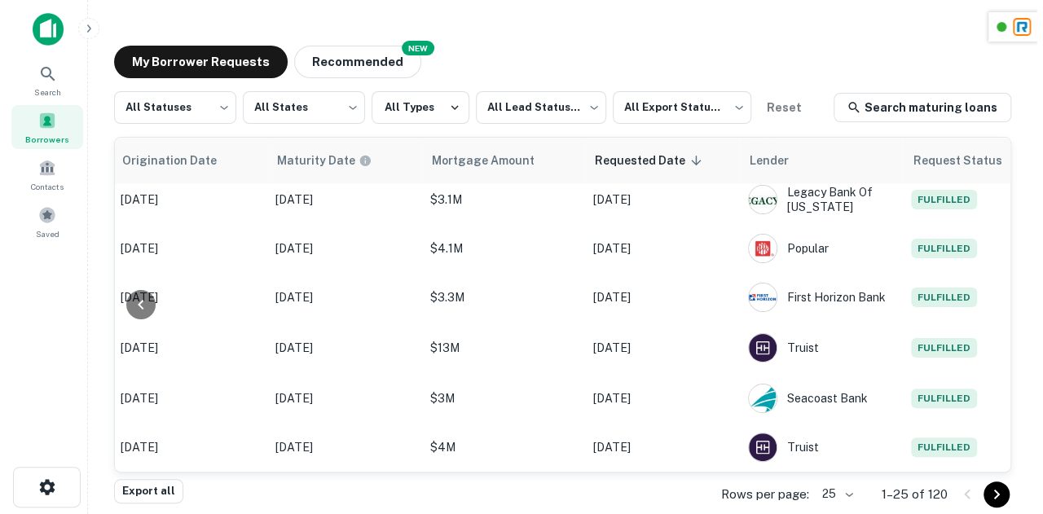
scroll to position [959, 815]
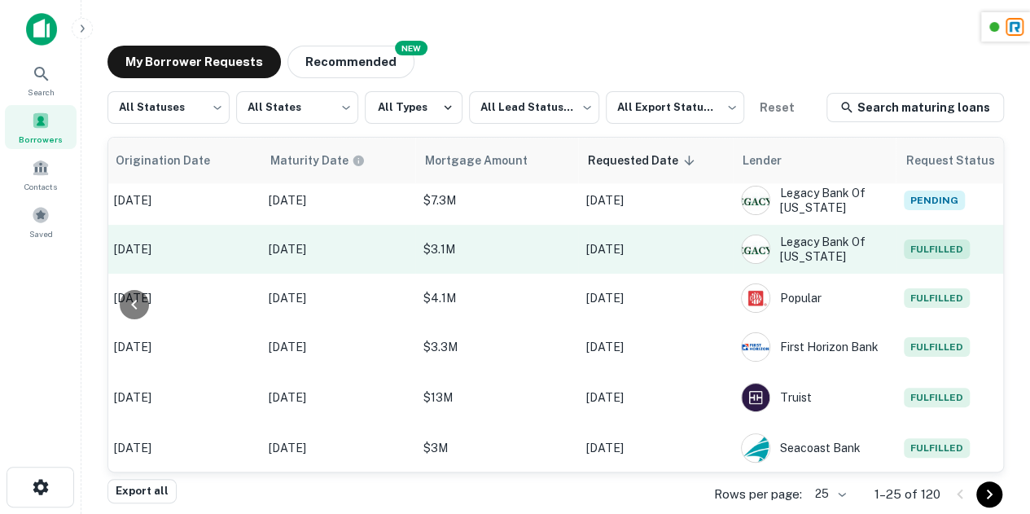
click at [925, 239] on span "Fulfilled" at bounding box center [937, 249] width 66 height 20
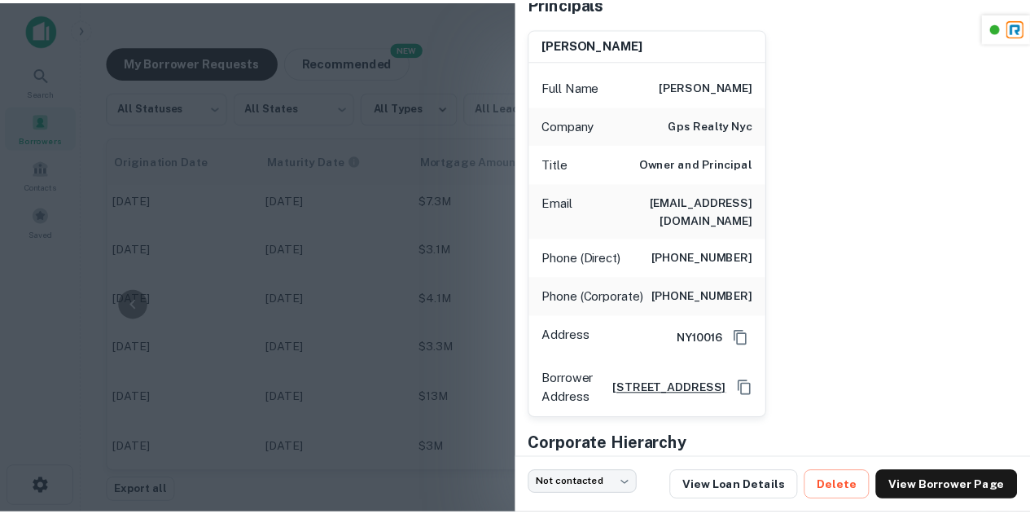
scroll to position [228, 0]
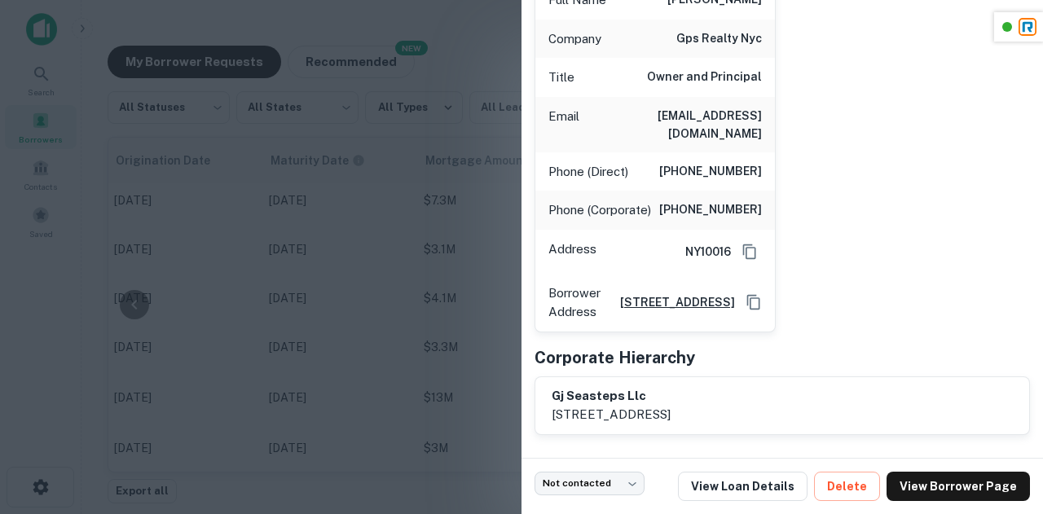
click at [424, 288] on div at bounding box center [521, 257] width 1043 height 514
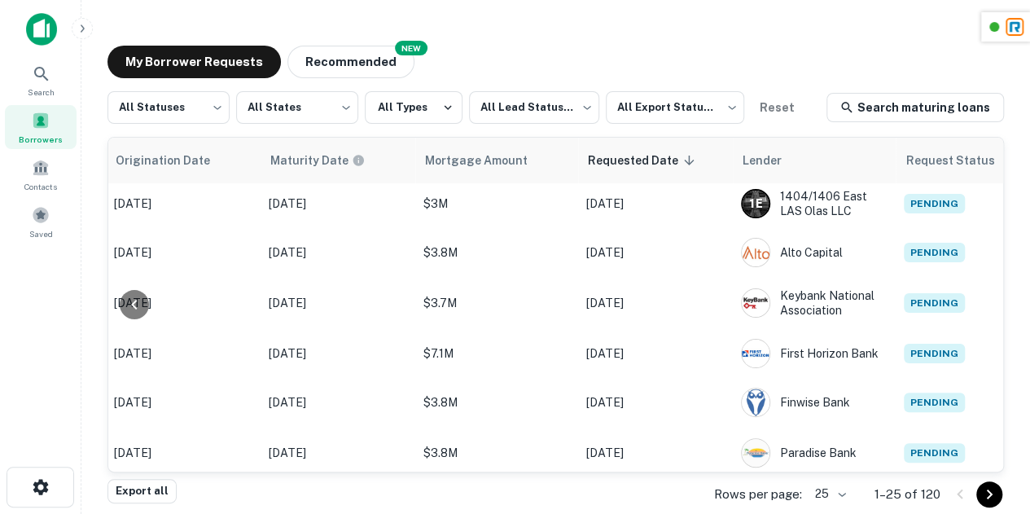
scroll to position [0, 815]
